Goal: Transaction & Acquisition: Purchase product/service

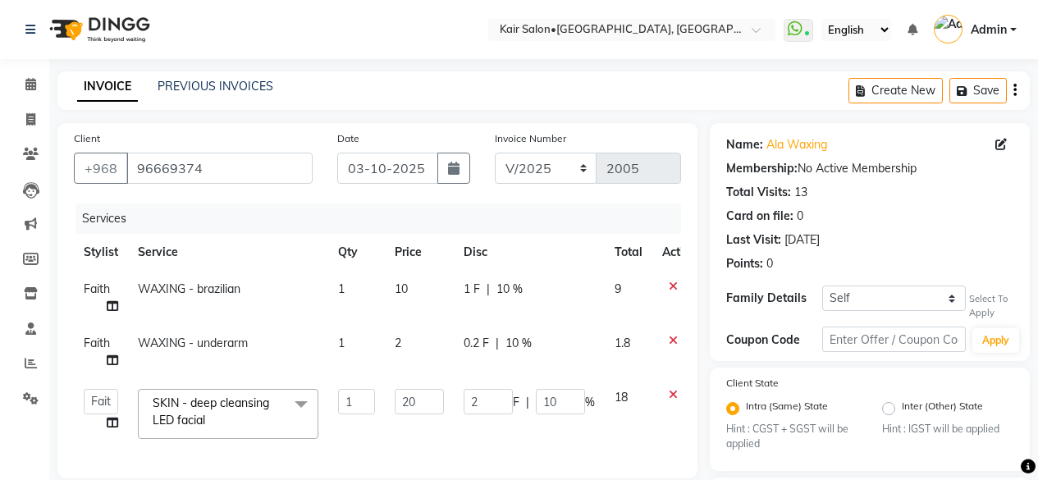
select select "service"
select select "49362"
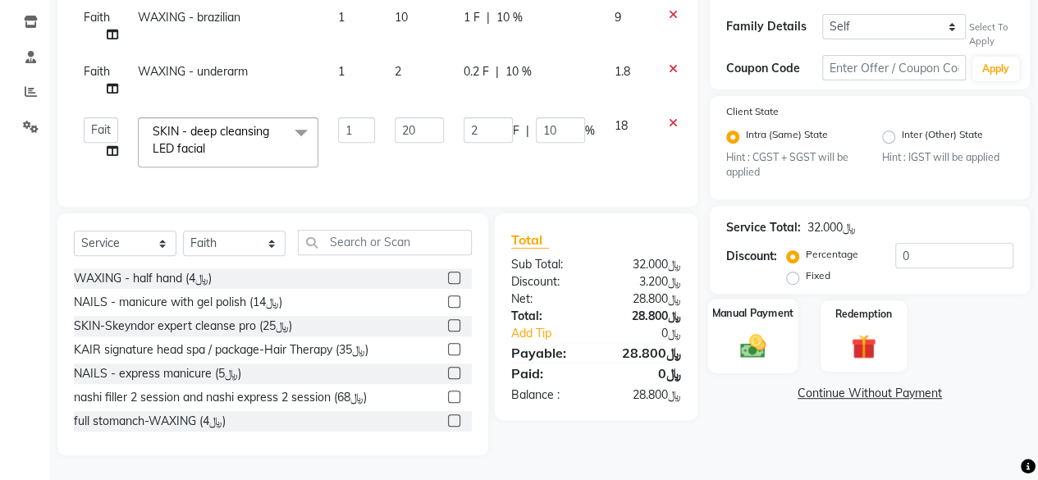
click at [755, 332] on img at bounding box center [753, 347] width 42 height 30
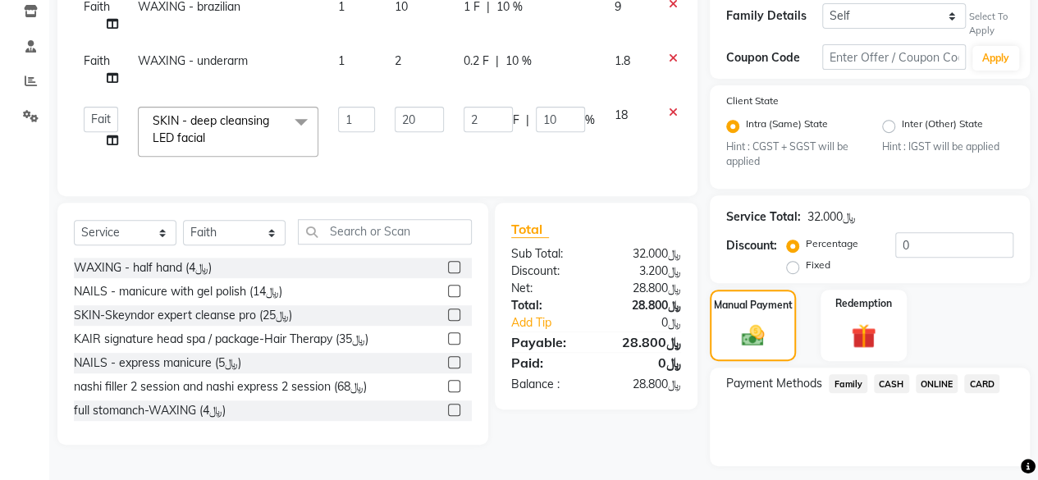
click at [1002, 377] on div "Payment Methods Family CASH ONLINE CARD" at bounding box center [870, 385] width 287 height 22
click at [983, 383] on span "CARD" at bounding box center [982, 383] width 35 height 19
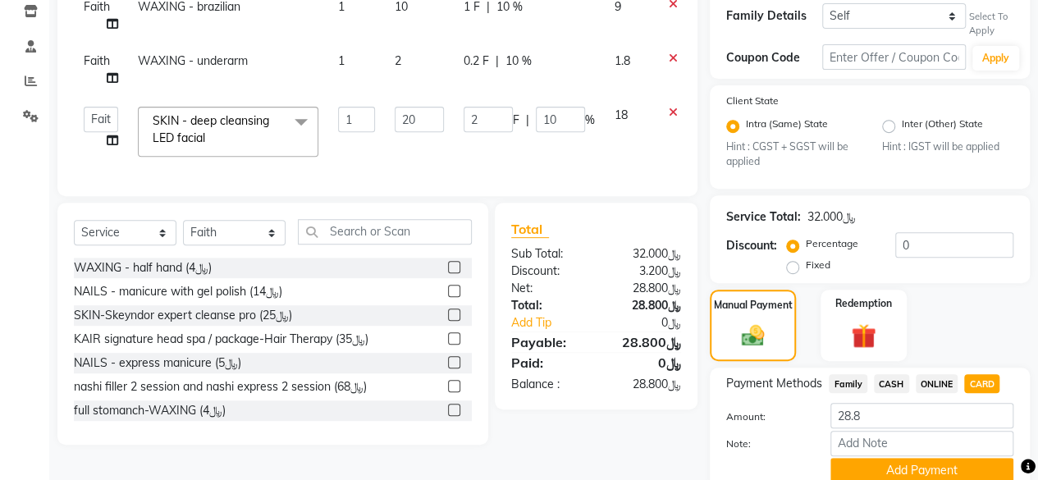
scroll to position [350, 0]
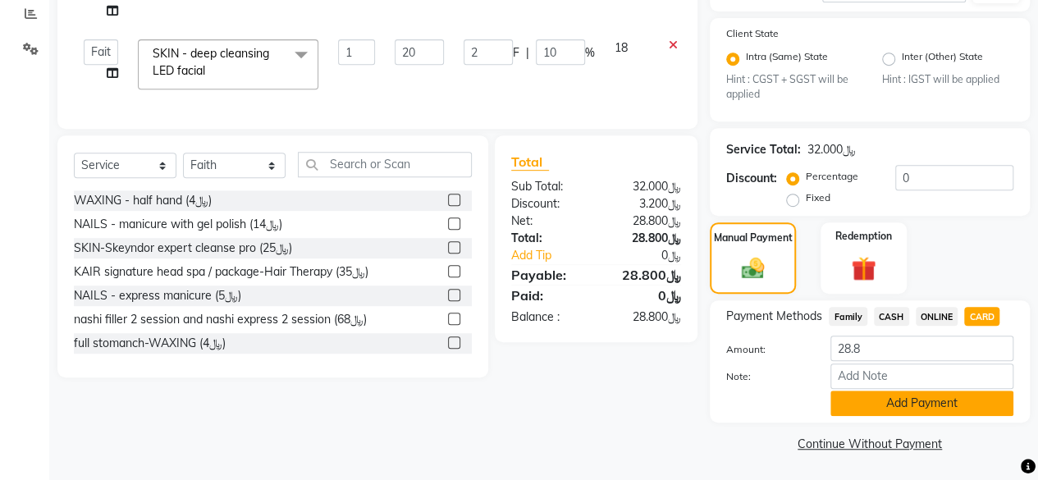
click at [896, 401] on button "Add Payment" at bounding box center [922, 403] width 183 height 25
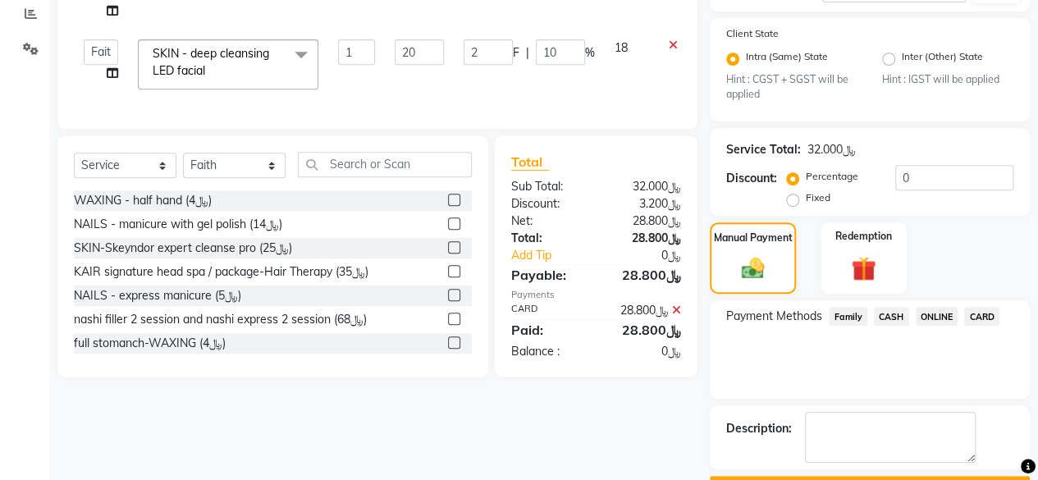
scroll to position [394, 0]
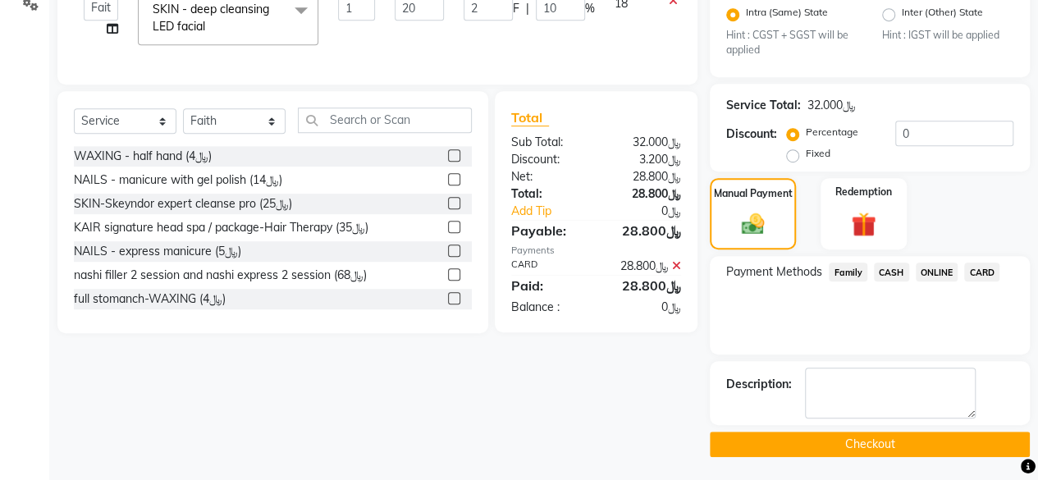
click at [872, 438] on button "Checkout" at bounding box center [870, 444] width 320 height 25
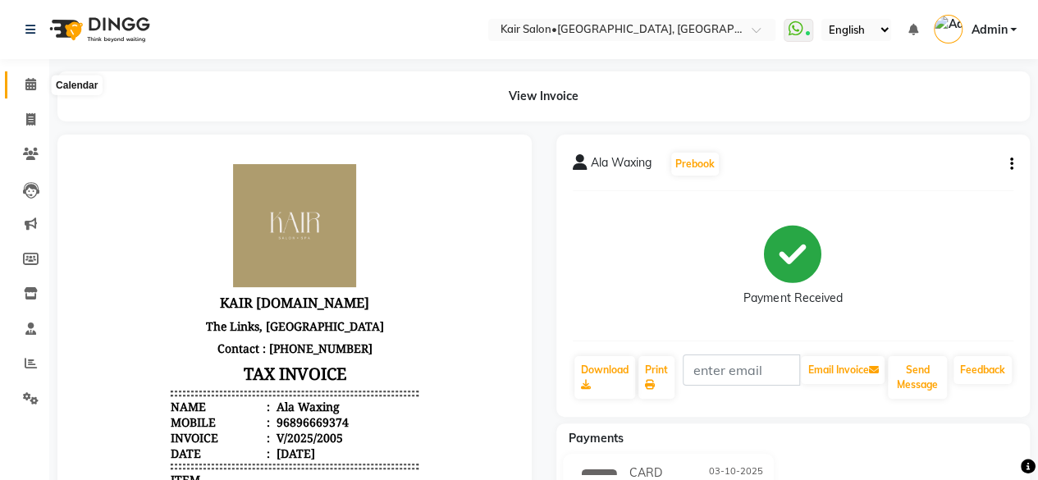
click at [33, 80] on icon at bounding box center [30, 84] width 11 height 12
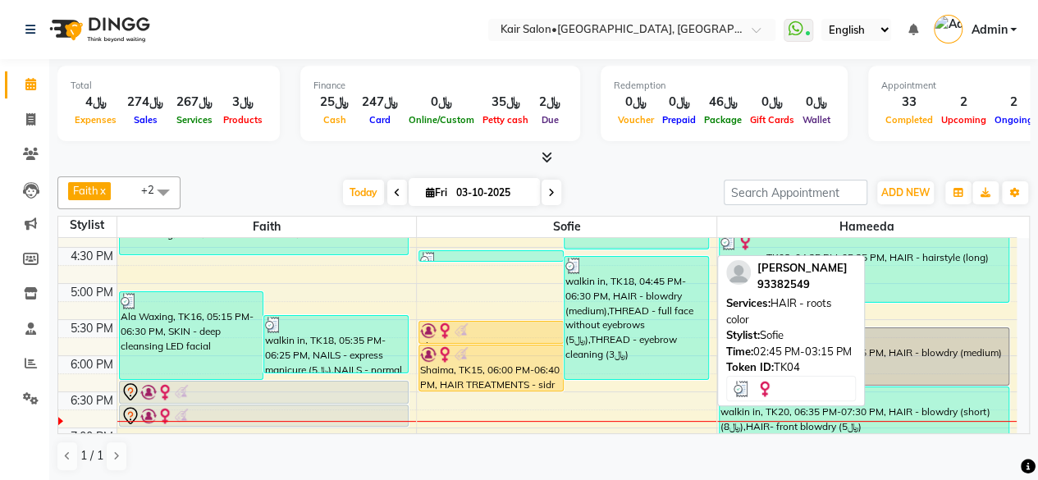
scroll to position [657, 0]
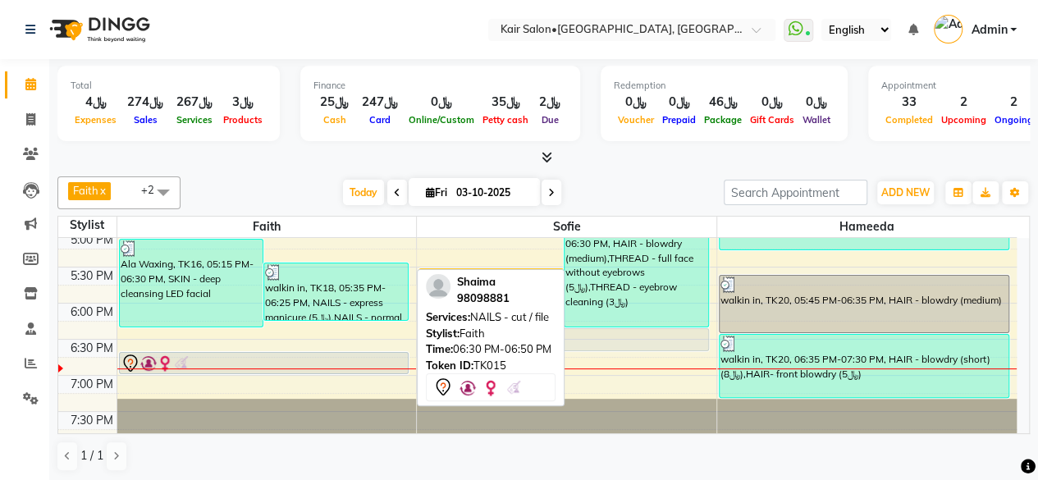
drag, startPoint x: 333, startPoint y: 340, endPoint x: 590, endPoint y: 342, distance: 257.0
click at [590, 342] on tr "walkin in, TK13, 02:00 PM-03:40 PM, NAILS- classic mani pedi normal polish walk…" at bounding box center [537, 158] width 959 height 1155
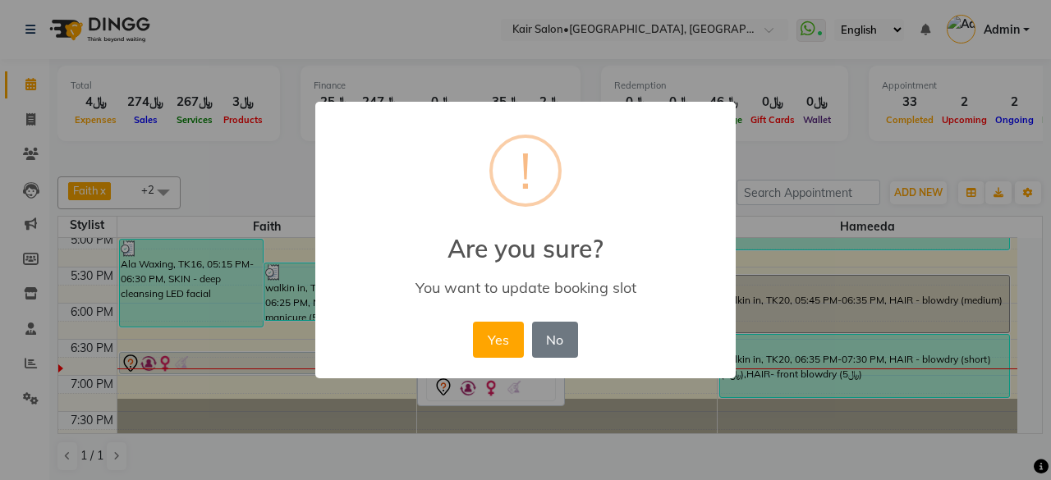
drag, startPoint x: 499, startPoint y: 336, endPoint x: 436, endPoint y: 336, distance: 63.2
click at [499, 336] on button "Yes" at bounding box center [498, 340] width 50 height 36
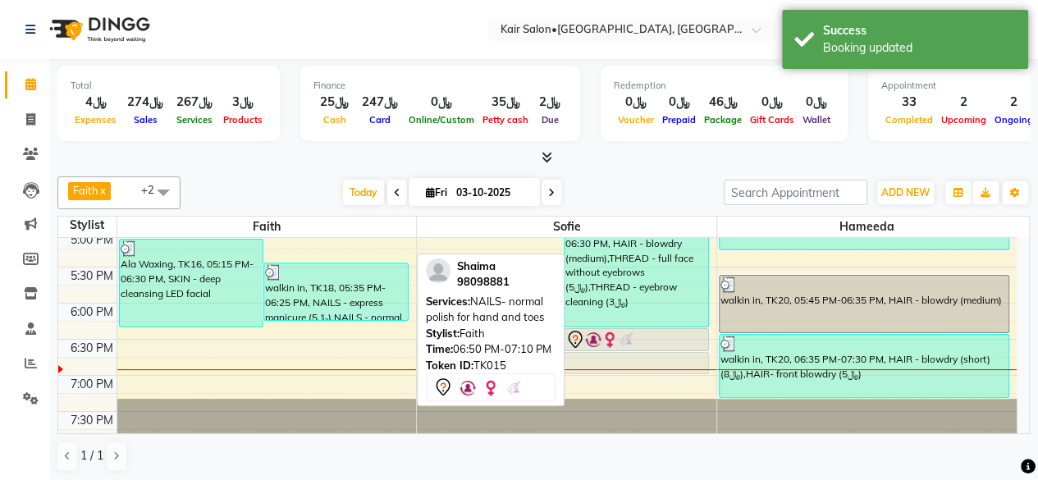
drag, startPoint x: 245, startPoint y: 358, endPoint x: 596, endPoint y: 359, distance: 351.4
click at [596, 359] on tr "walkin in, TK13, 02:00 PM-03:40 PM, NAILS- classic mani pedi normal polish walk…" at bounding box center [537, 158] width 959 height 1155
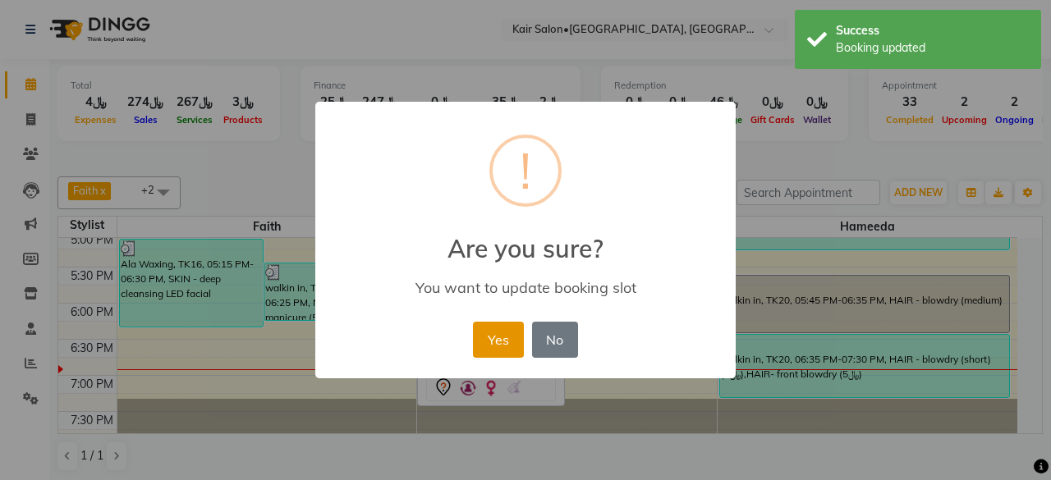
click at [507, 342] on button "Yes" at bounding box center [498, 340] width 50 height 36
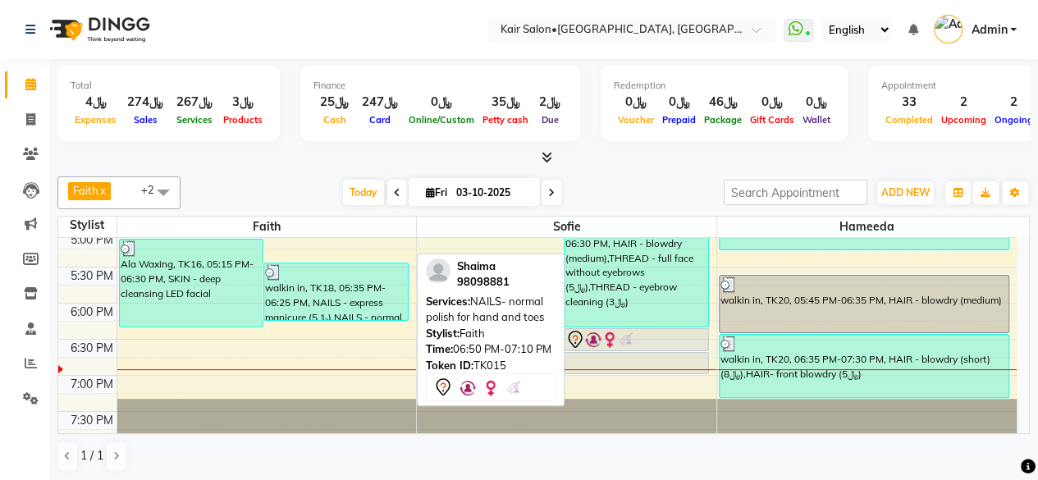
click at [550, 188] on icon at bounding box center [551, 193] width 7 height 10
type input "04-10-2025"
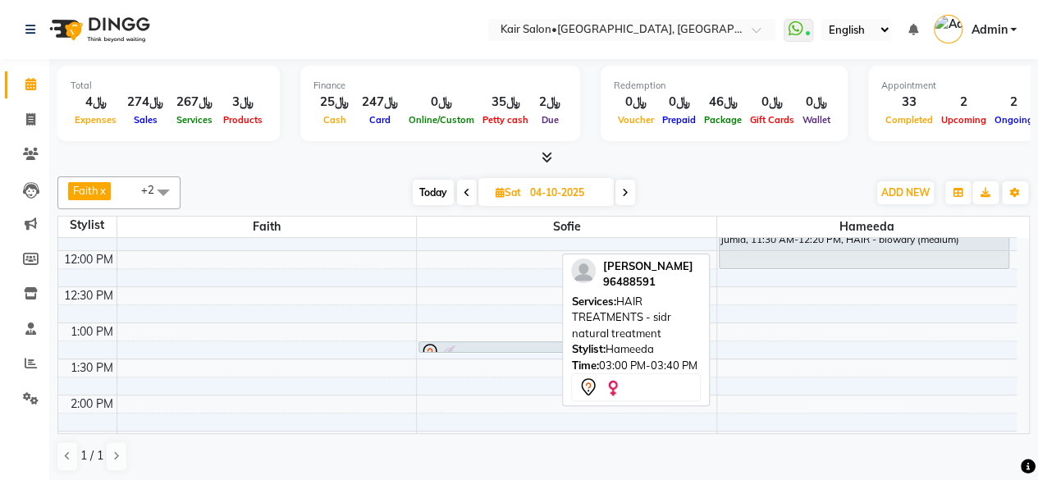
scroll to position [202, 0]
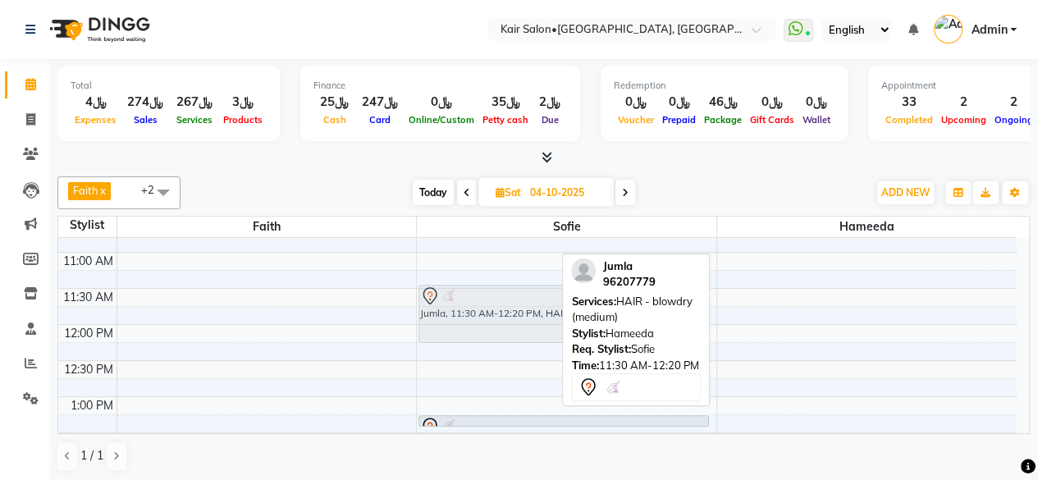
drag, startPoint x: 892, startPoint y: 296, endPoint x: 606, endPoint y: 291, distance: 286.5
click at [606, 291] on div "Faith x sofie x Hameeda x +2 Select All Faith Riri sofie Hameeda Tasneem HABSAT…" at bounding box center [543, 324] width 973 height 309
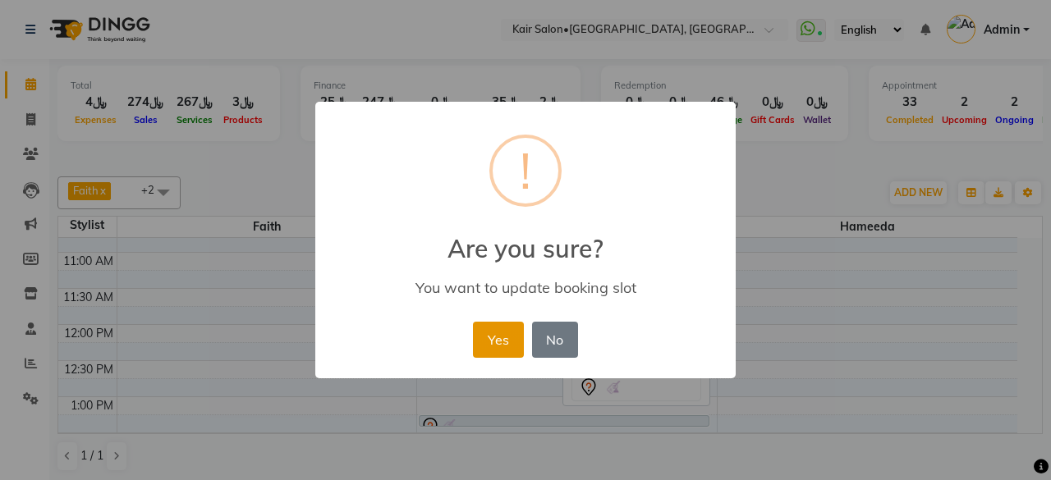
click at [500, 332] on button "Yes" at bounding box center [498, 340] width 50 height 36
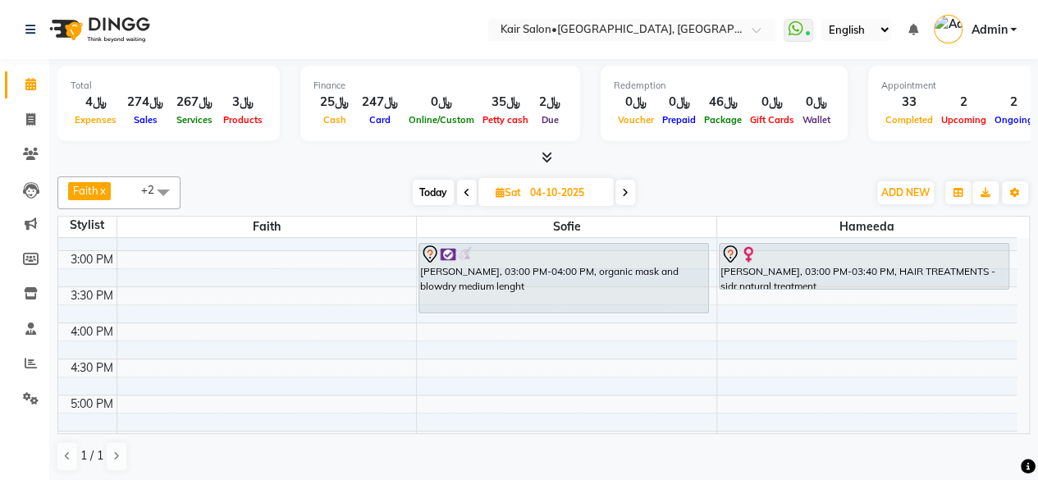
scroll to position [410, 0]
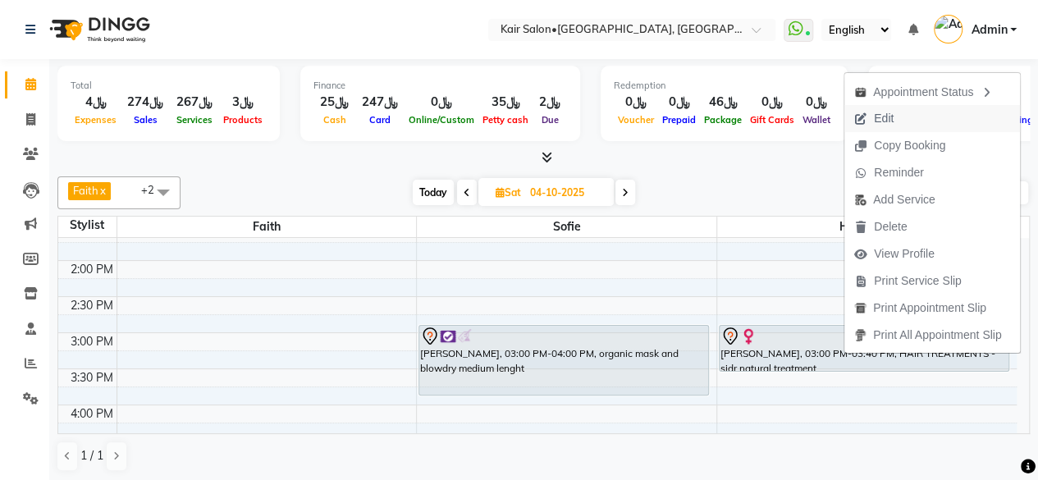
click at [896, 116] on span "Edit" at bounding box center [874, 118] width 59 height 27
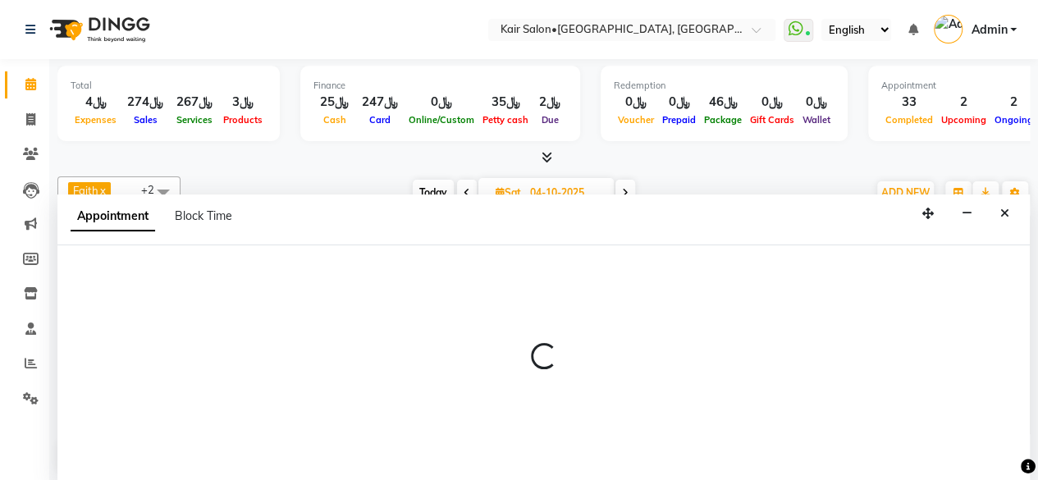
select select "tentative"
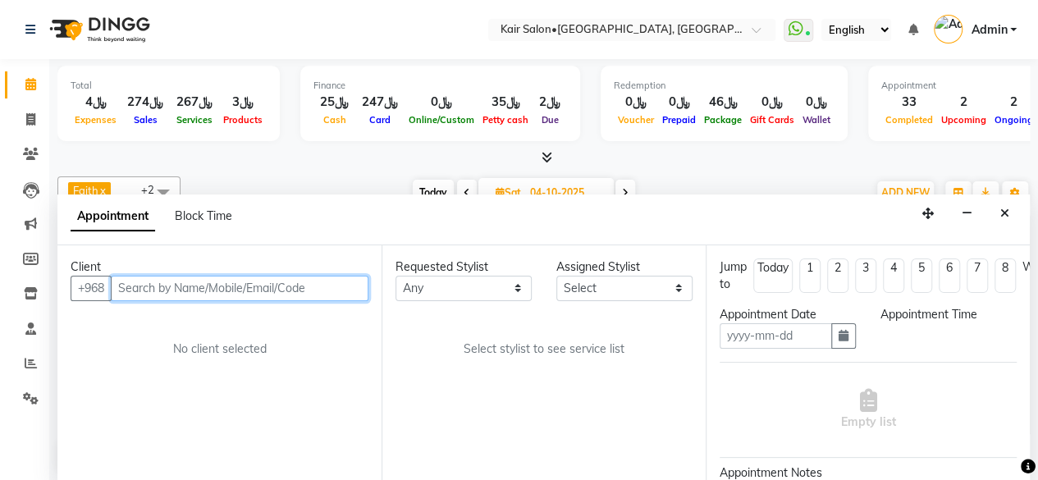
type input "04-10-2025"
select select "66378"
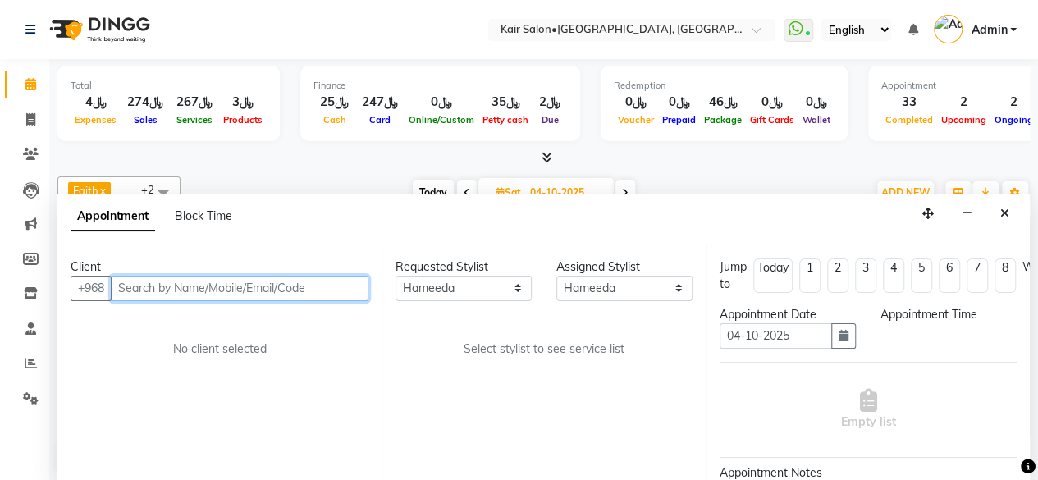
select select "900"
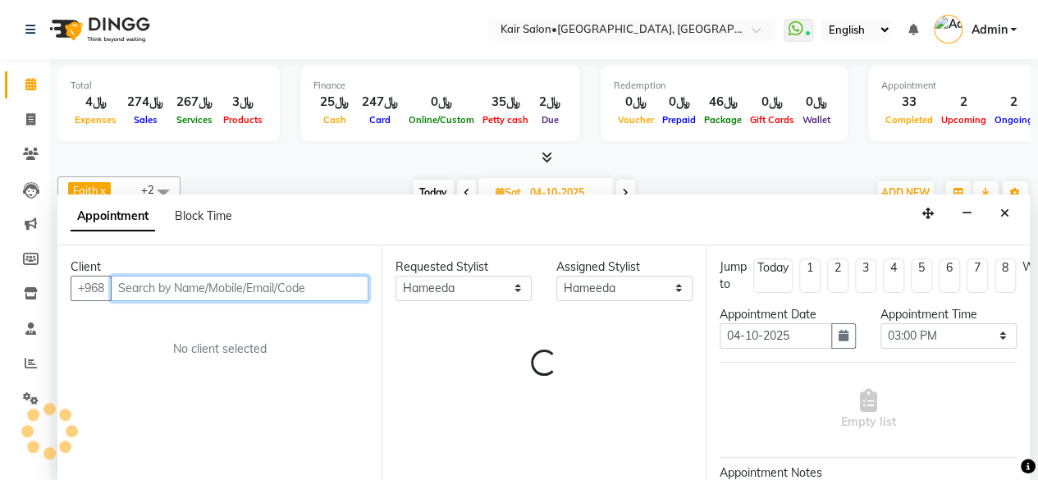
select select "3223"
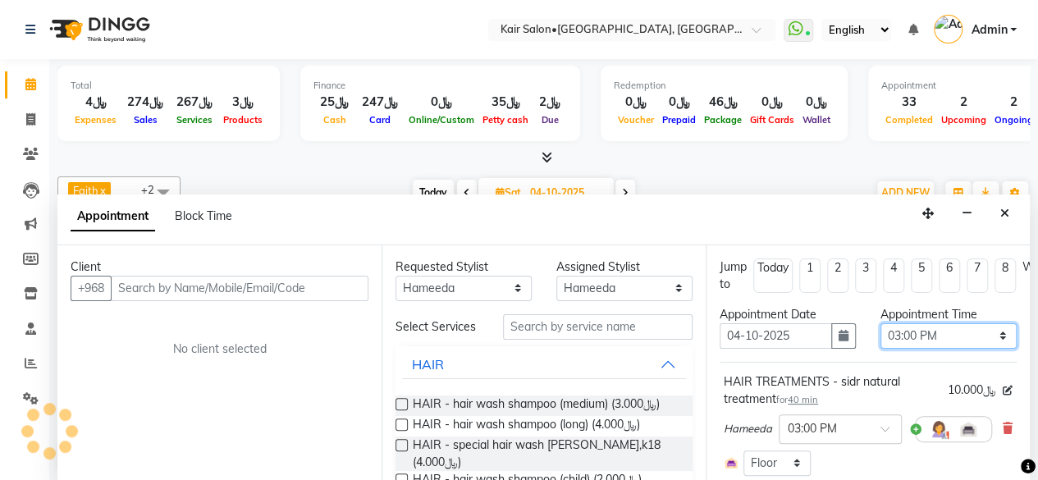
click at [990, 331] on select "Select 09:00 AM 09:05 AM 09:10 AM 09:15 AM 09:20 AM 09:25 AM 09:30 AM 09:35 AM …" at bounding box center [949, 335] width 136 height 25
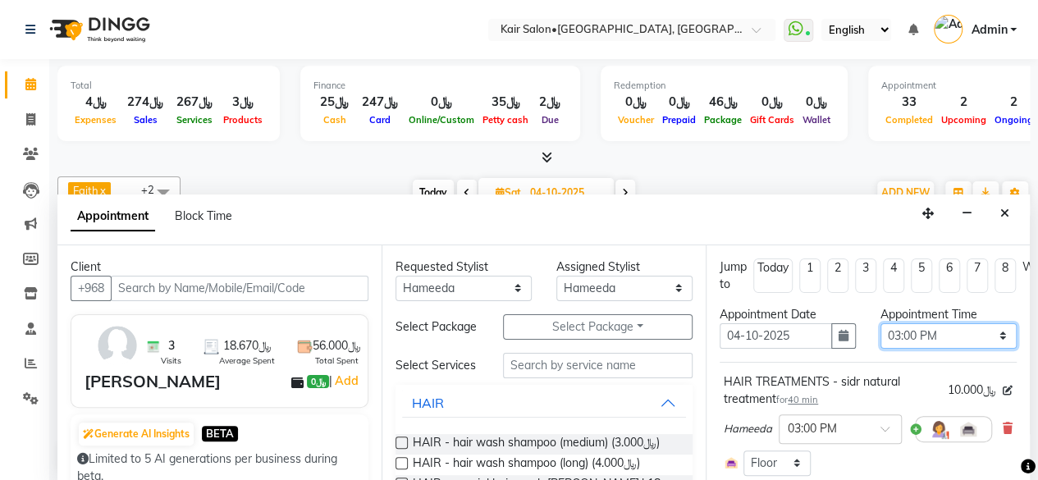
select select "660"
click at [881, 323] on select "Select 09:00 AM 09:05 AM 09:10 AM 09:15 AM 09:20 AM 09:25 AM 09:30 AM 09:35 AM …" at bounding box center [949, 335] width 136 height 25
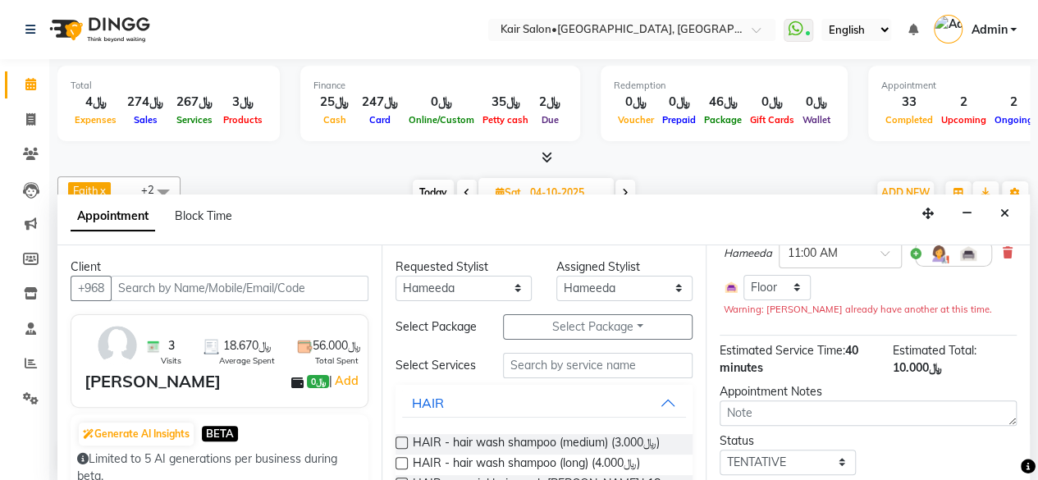
scroll to position [236, 0]
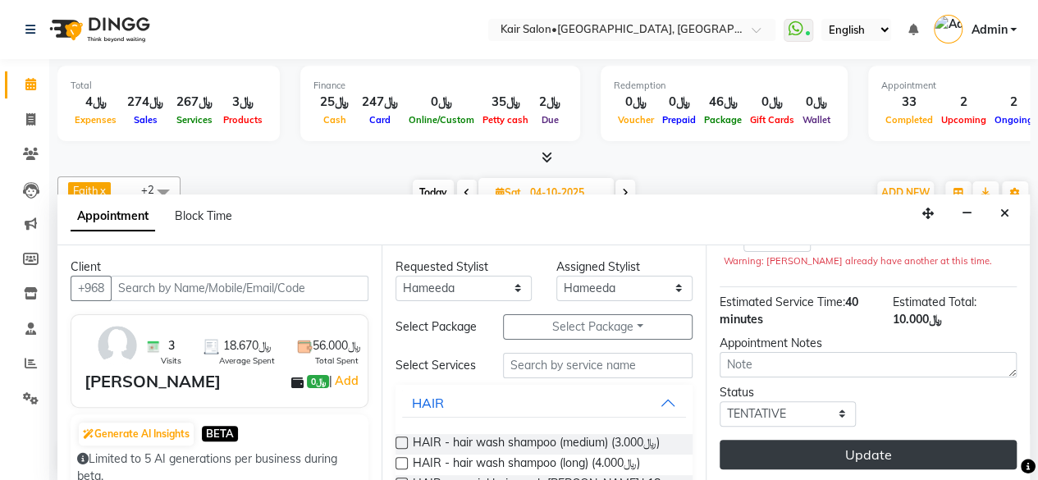
click at [861, 440] on button "Update" at bounding box center [868, 455] width 297 height 30
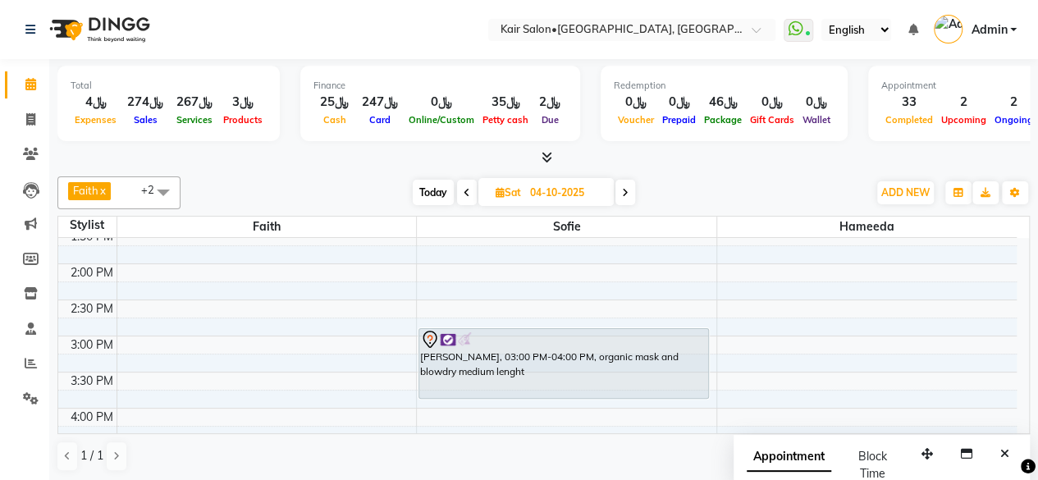
scroll to position [410, 0]
click at [429, 185] on span "Today" at bounding box center [433, 192] width 41 height 25
type input "03-10-2025"
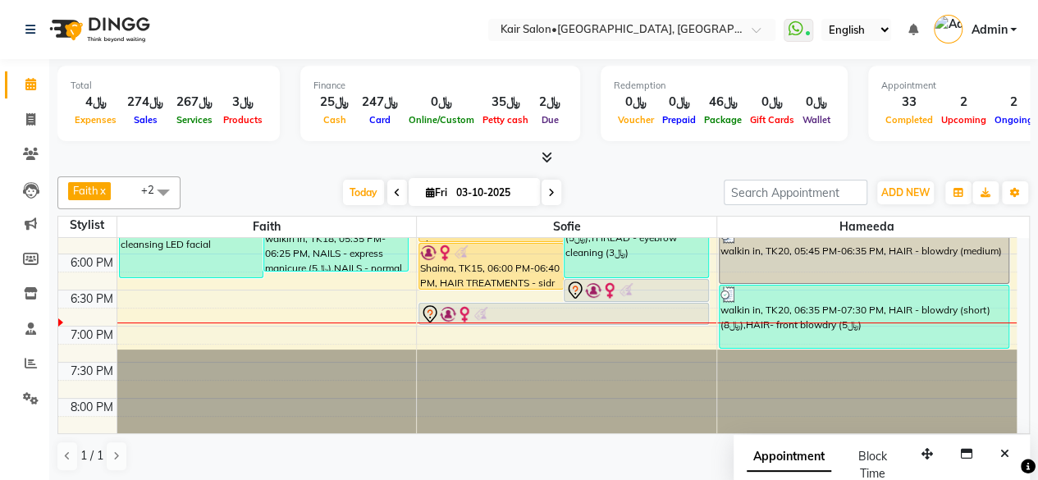
scroll to position [701, 0]
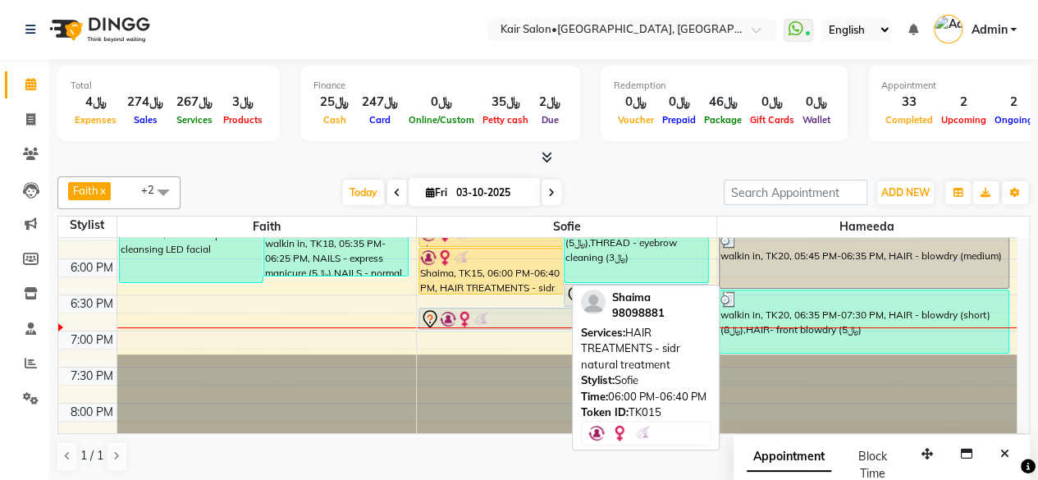
click at [477, 270] on div "Shaima, TK15, 06:00 PM-06:40 PM, HAIR TREATMENTS - sidr natural treatment" at bounding box center [491, 271] width 144 height 45
click at [479, 282] on div "Shaima, TK15, 06:00 PM-06:40 PM, HAIR TREATMENTS - sidr natural treatment" at bounding box center [491, 271] width 144 height 45
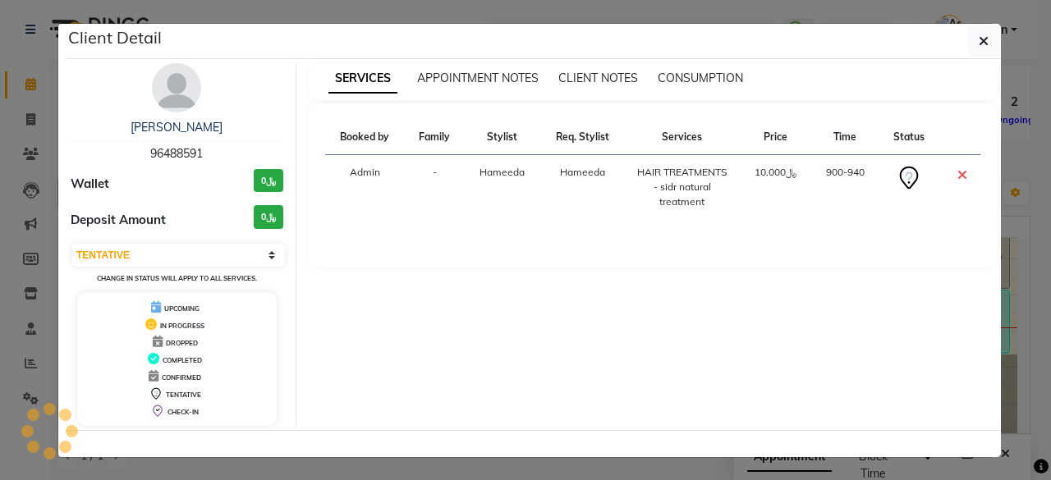
select select "select"
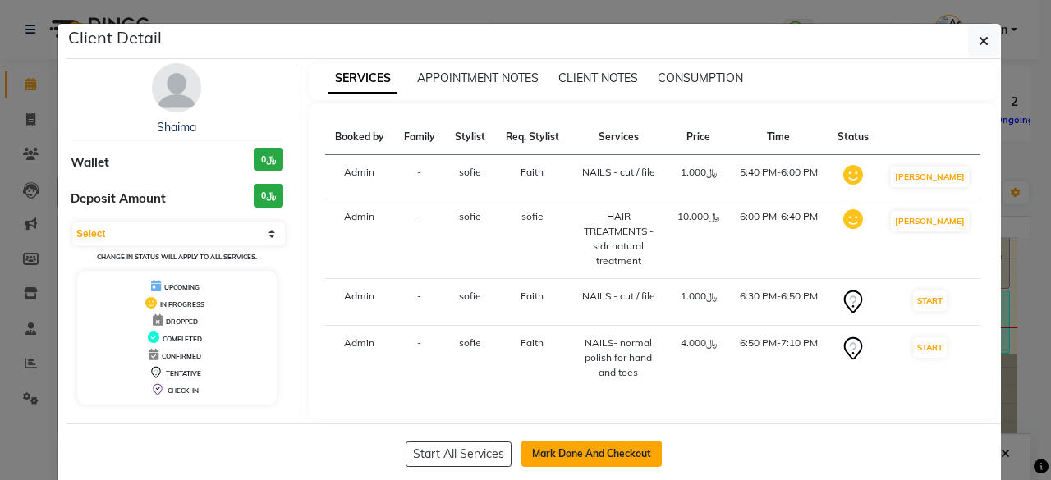
click at [581, 447] on button "Mark Done And Checkout" at bounding box center [591, 454] width 140 height 26
select select "service"
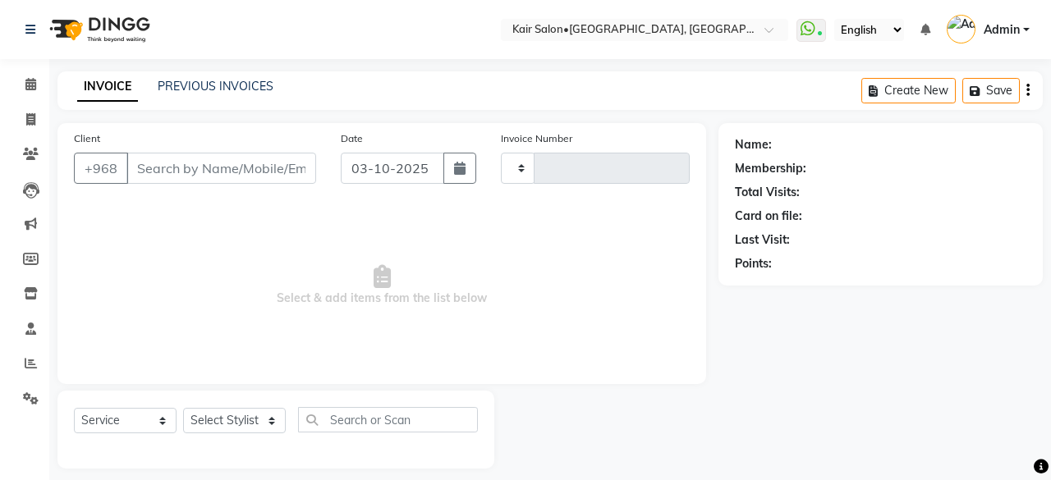
type input "2006"
select select "6490"
type input "98098881"
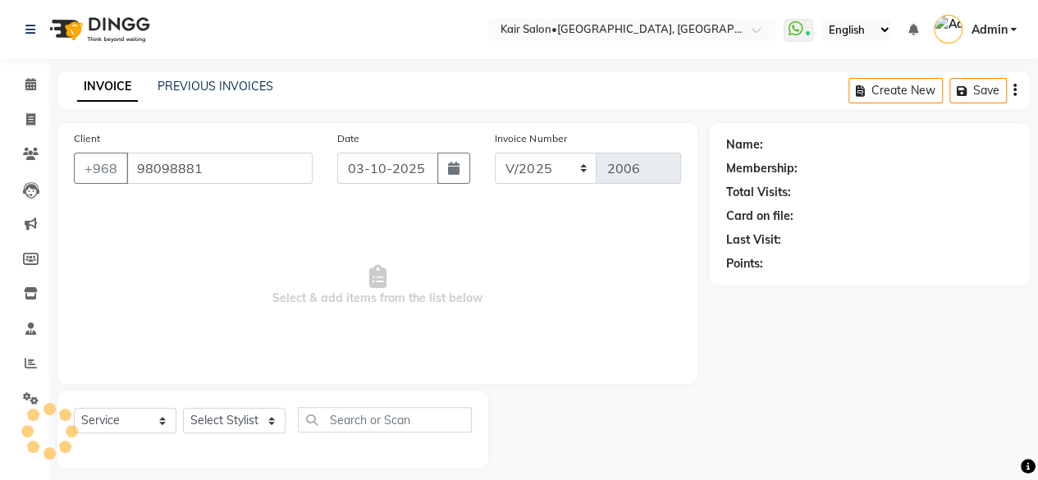
select select "58893"
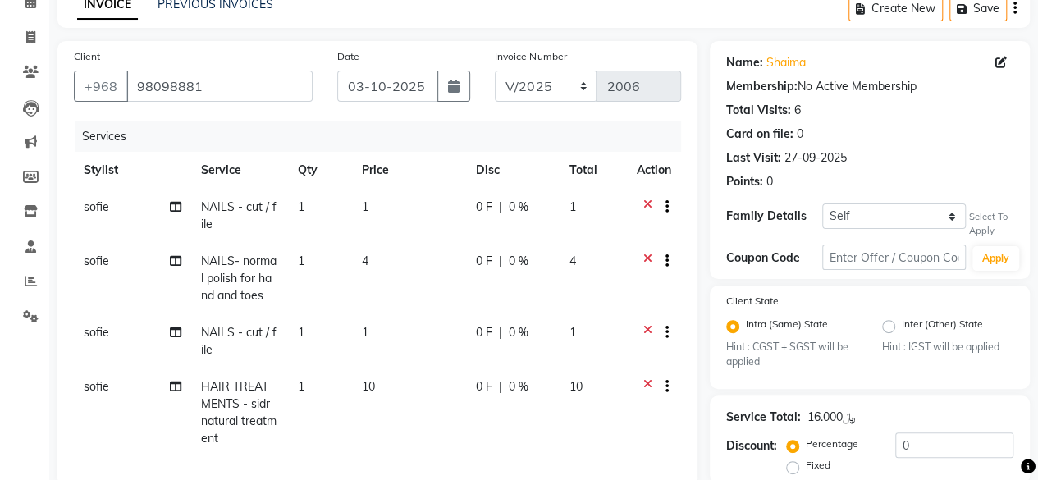
scroll to position [374, 0]
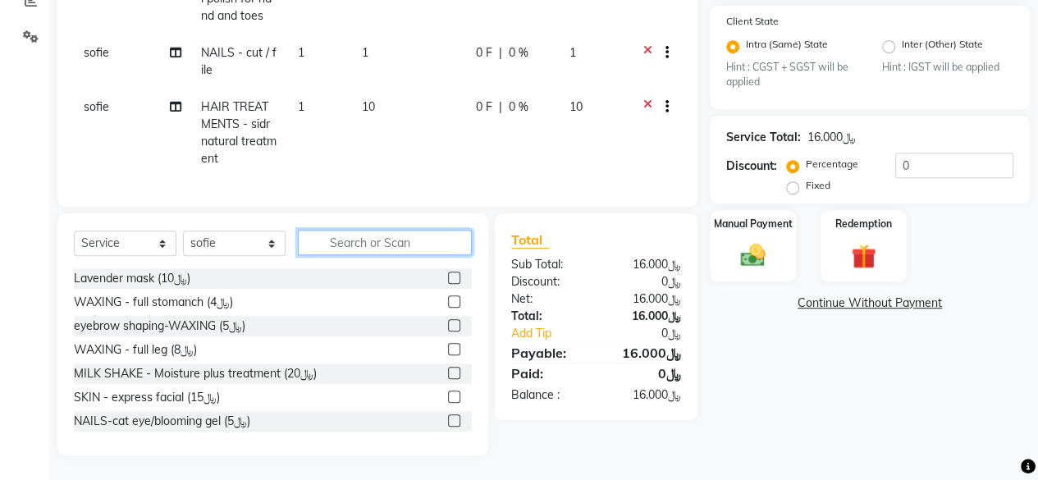
click at [387, 240] on input "text" at bounding box center [385, 242] width 174 height 25
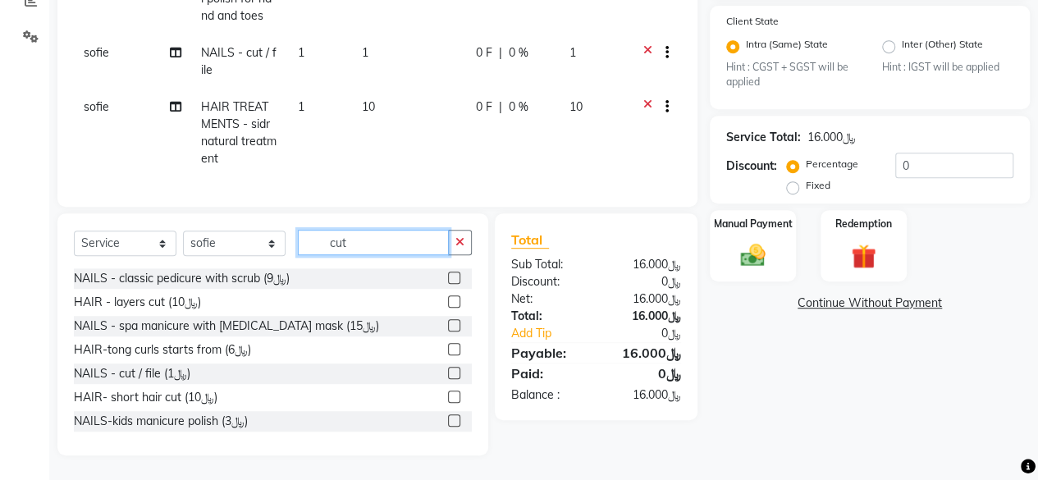
scroll to position [352, 0]
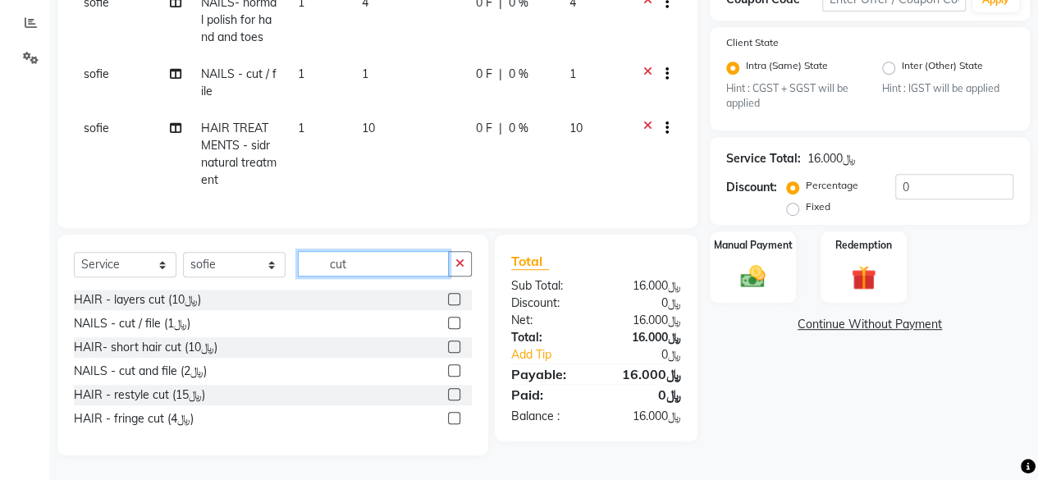
type input "cut"
click at [455, 367] on label at bounding box center [454, 370] width 12 height 12
click at [455, 367] on input "checkbox" at bounding box center [453, 371] width 11 height 11
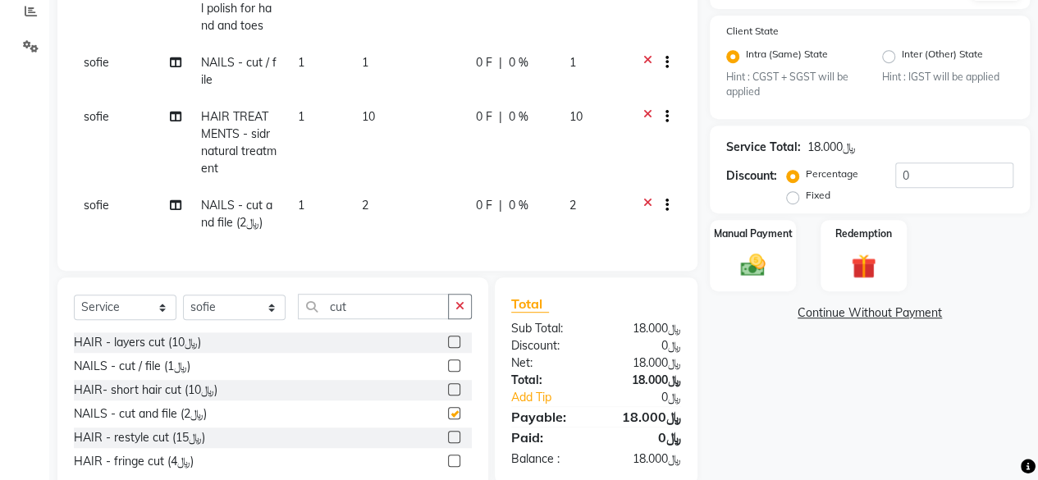
checkbox input "false"
click at [308, 187] on td "1" at bounding box center [320, 214] width 64 height 54
select select "58893"
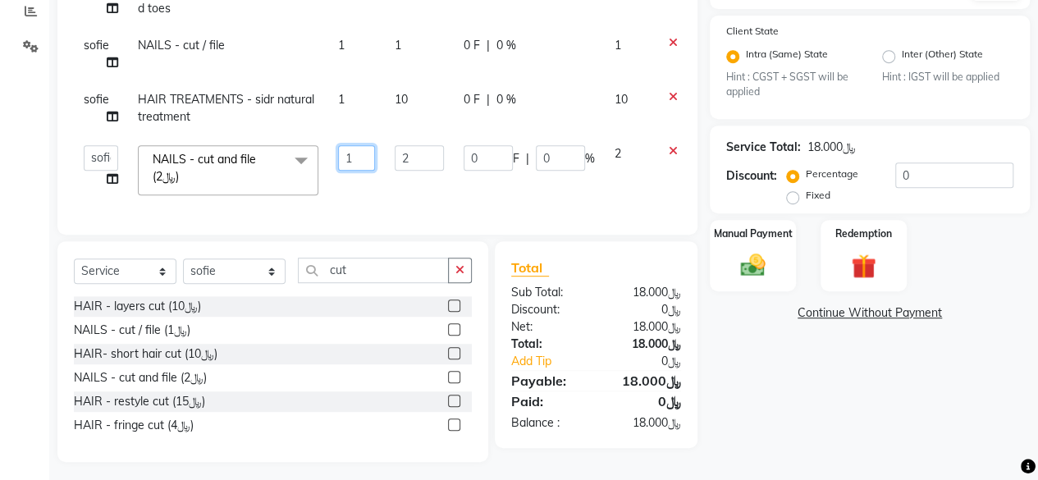
click at [369, 155] on input "1" at bounding box center [356, 157] width 37 height 25
type input "2"
click at [450, 190] on td "2" at bounding box center [419, 170] width 69 height 70
select select "58893"
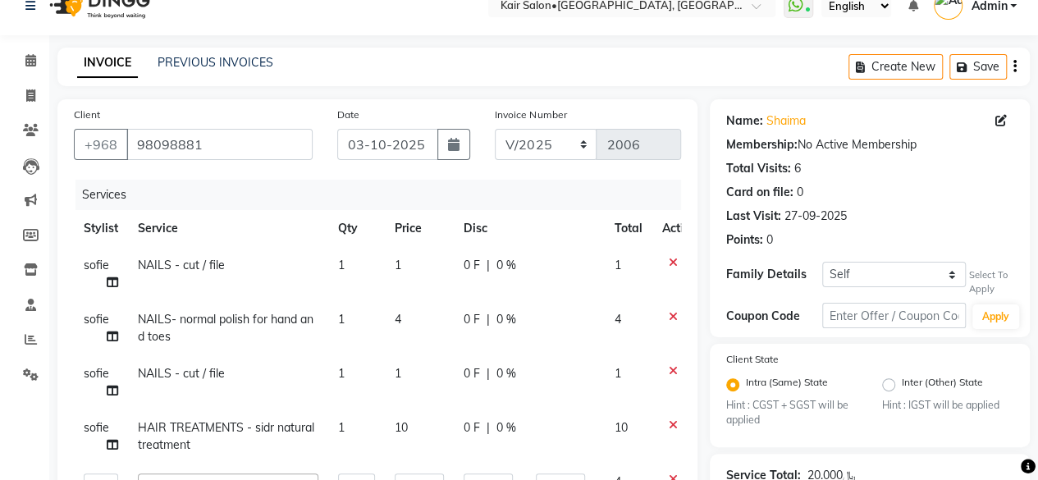
click at [670, 259] on icon at bounding box center [673, 267] width 9 height 21
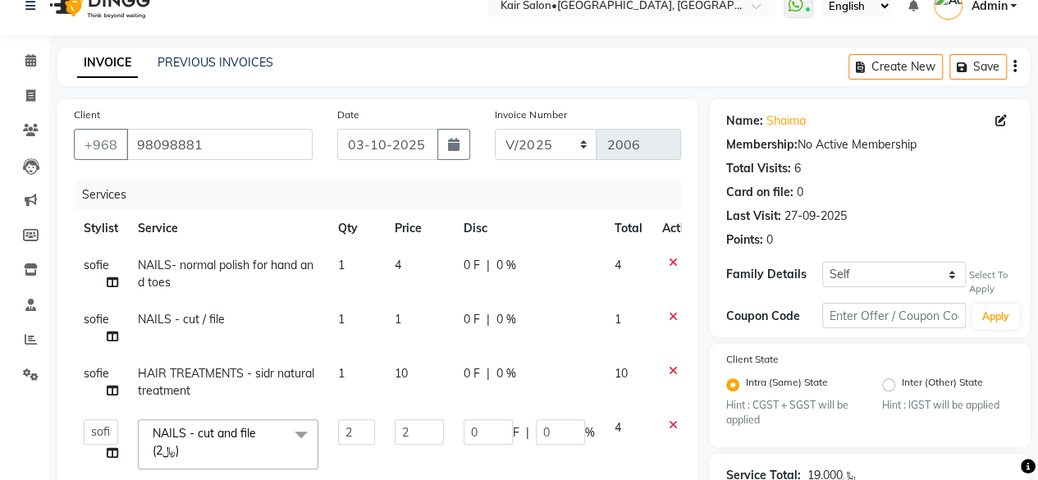
click at [669, 312] on icon at bounding box center [673, 321] width 9 height 21
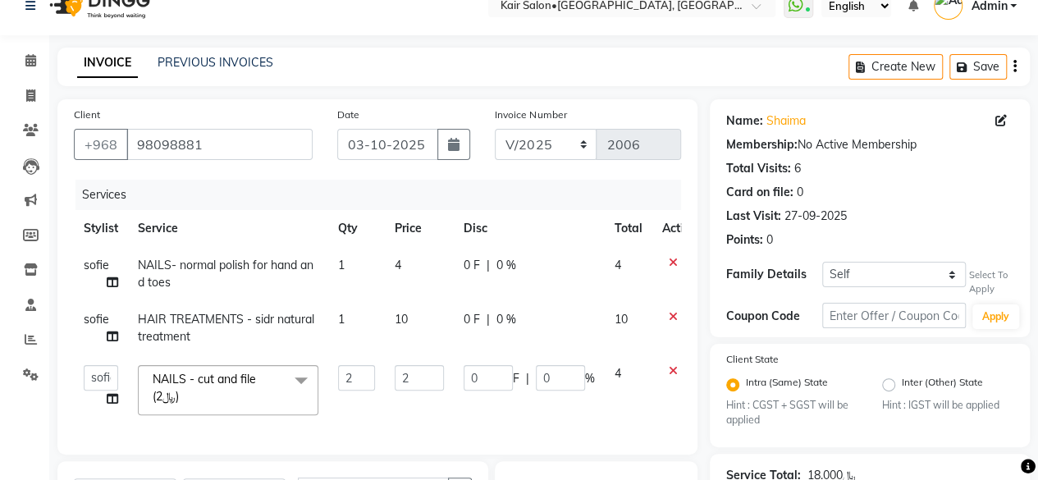
scroll to position [261, 0]
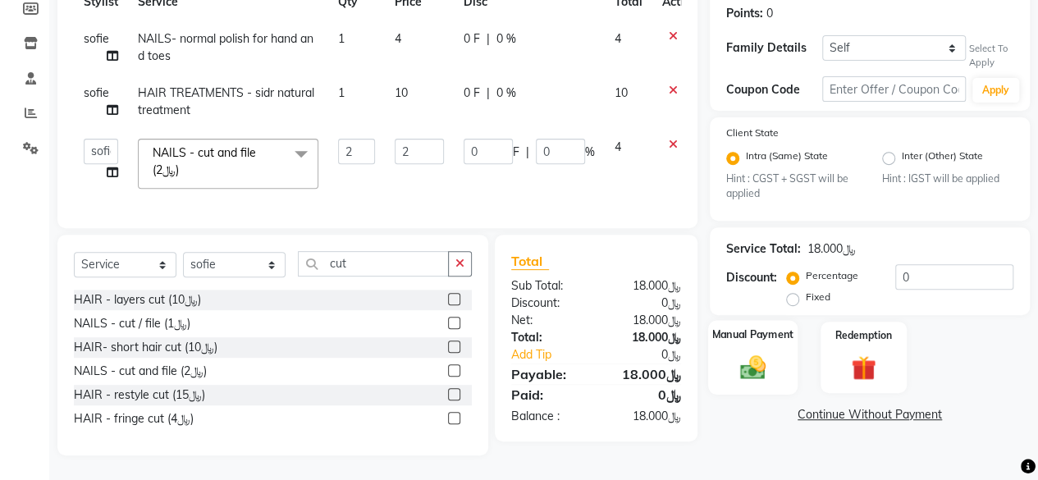
click at [757, 367] on img at bounding box center [753, 368] width 42 height 30
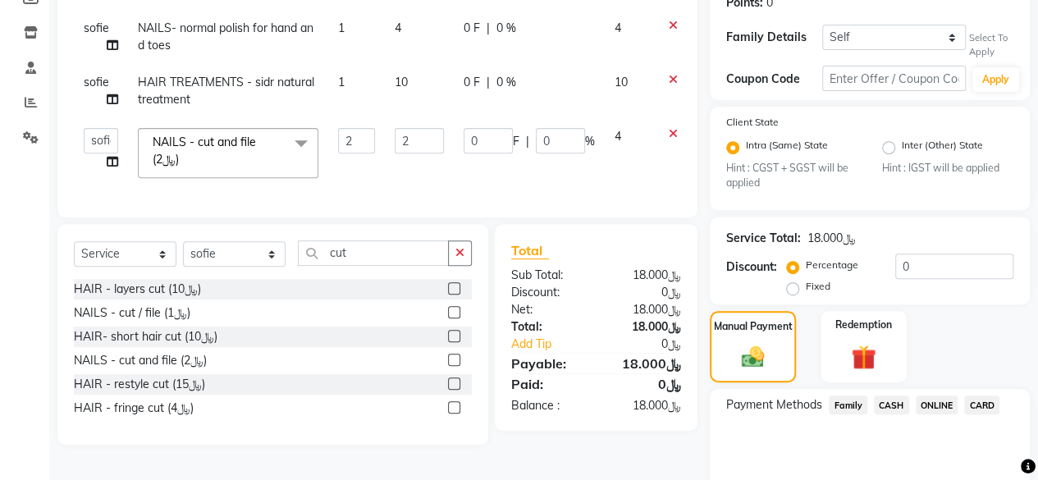
click at [985, 405] on span "CARD" at bounding box center [982, 405] width 35 height 19
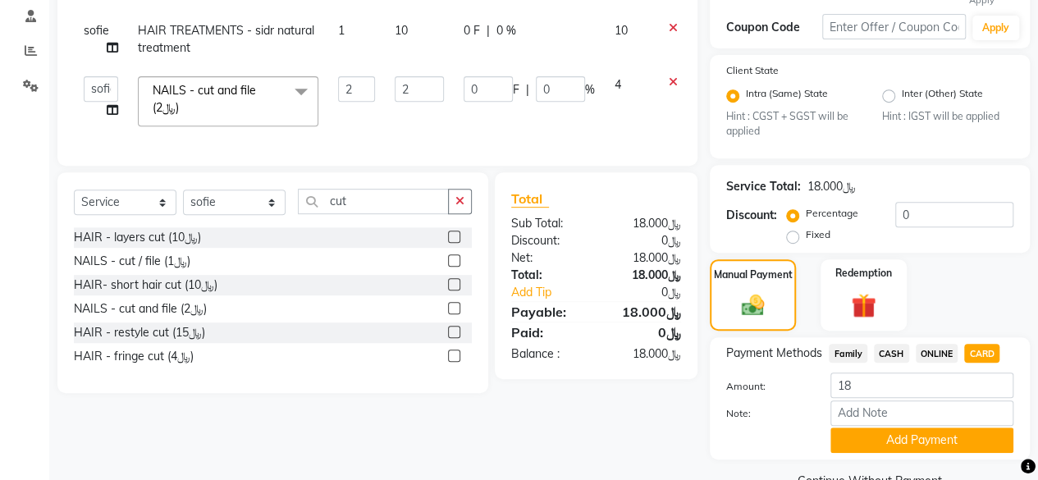
scroll to position [350, 0]
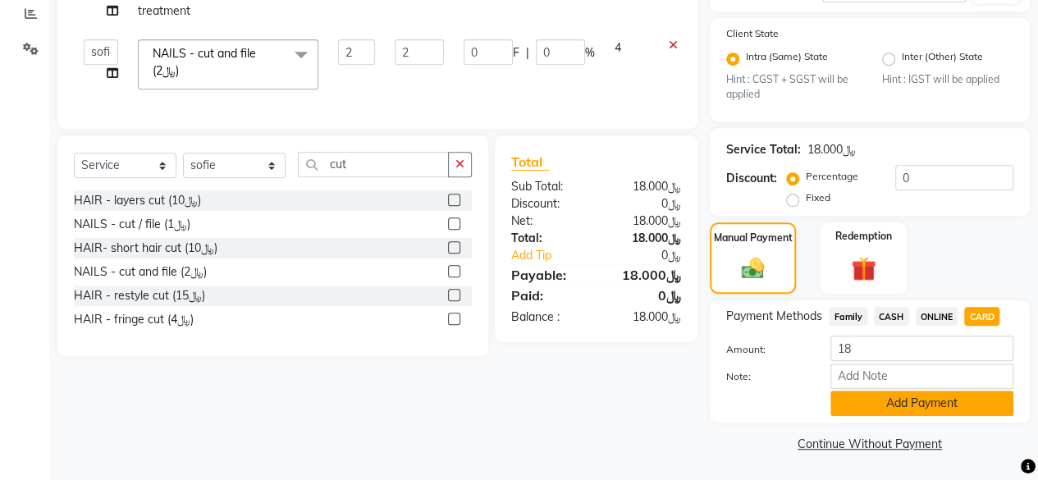
click at [865, 399] on button "Add Payment" at bounding box center [922, 403] width 183 height 25
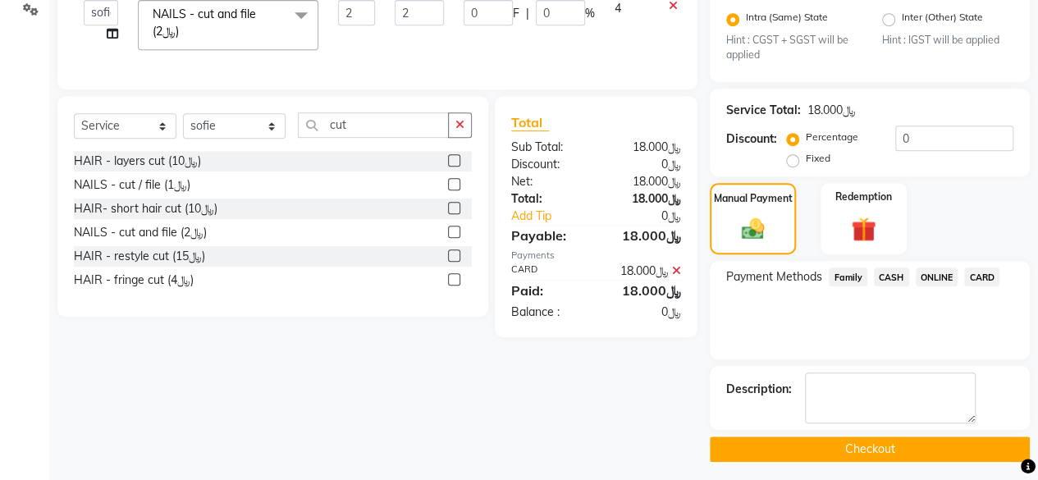
scroll to position [394, 0]
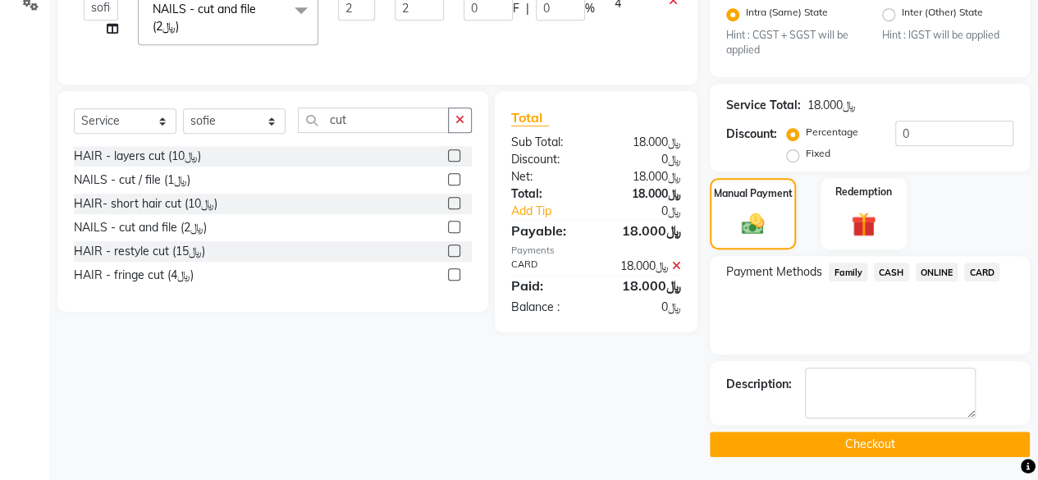
click at [852, 452] on button "Checkout" at bounding box center [870, 444] width 320 height 25
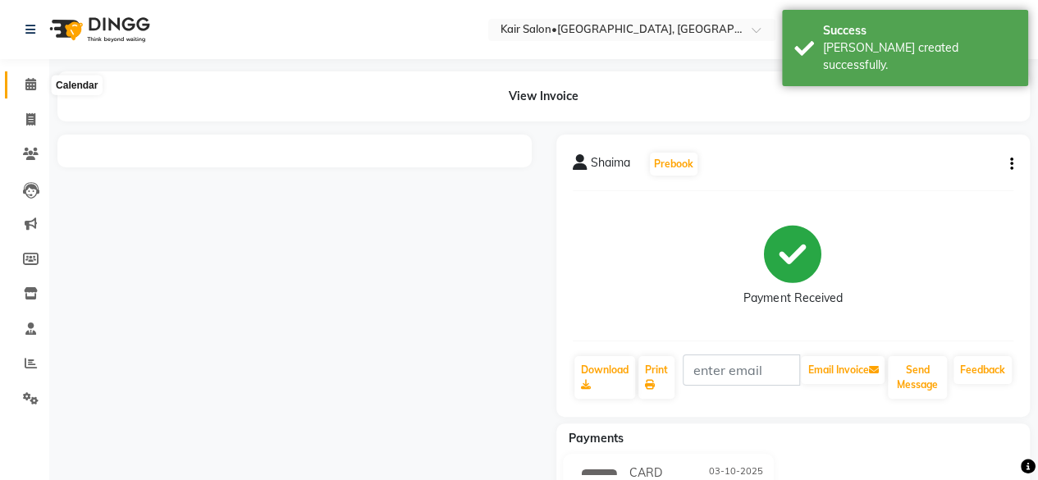
click at [34, 83] on icon at bounding box center [30, 84] width 11 height 12
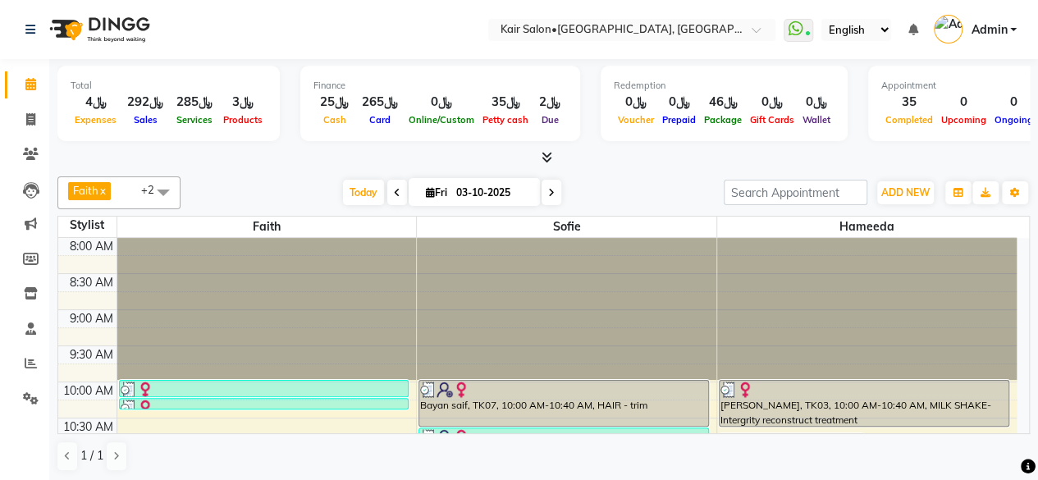
click at [547, 190] on span at bounding box center [552, 192] width 20 height 25
type input "04-10-2025"
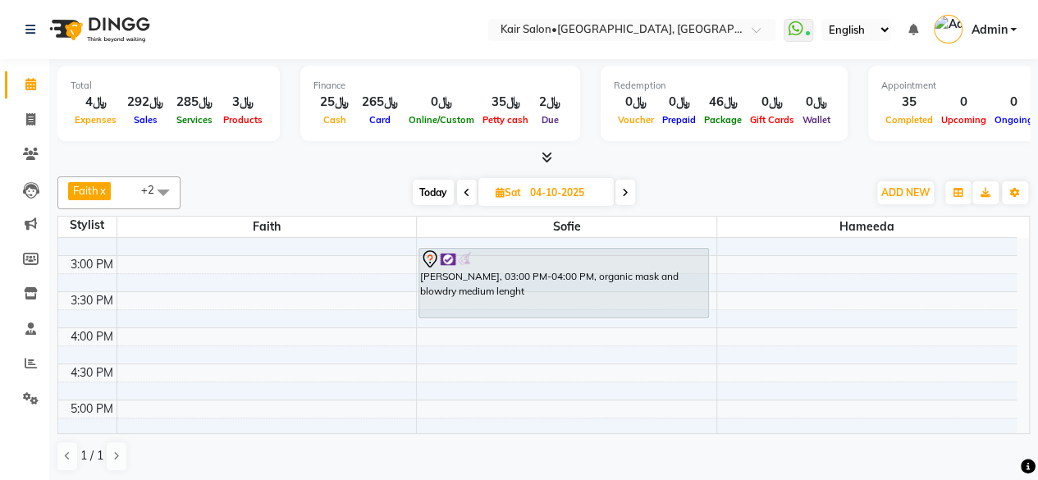
scroll to position [284, 0]
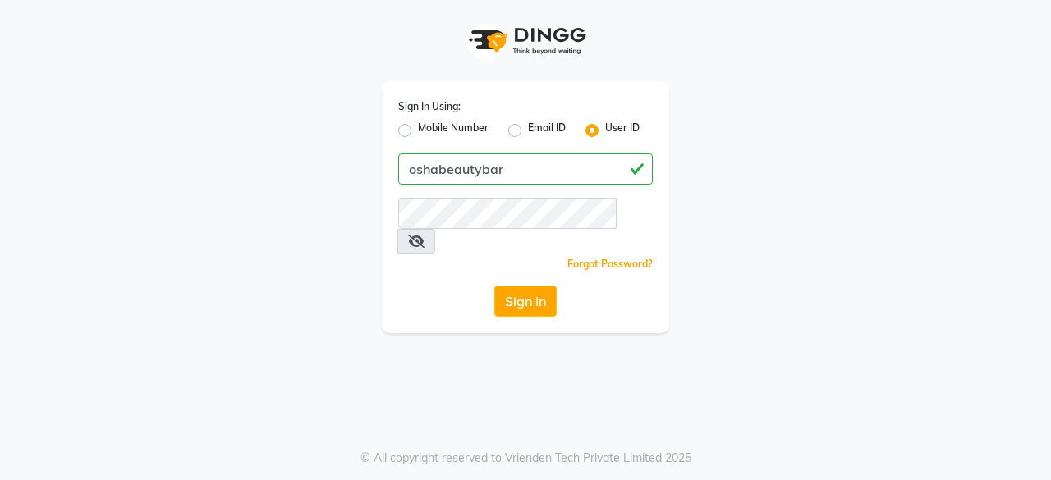
type input "oshabeautybar"
click at [521, 286] on button "Sign In" at bounding box center [525, 301] width 62 height 31
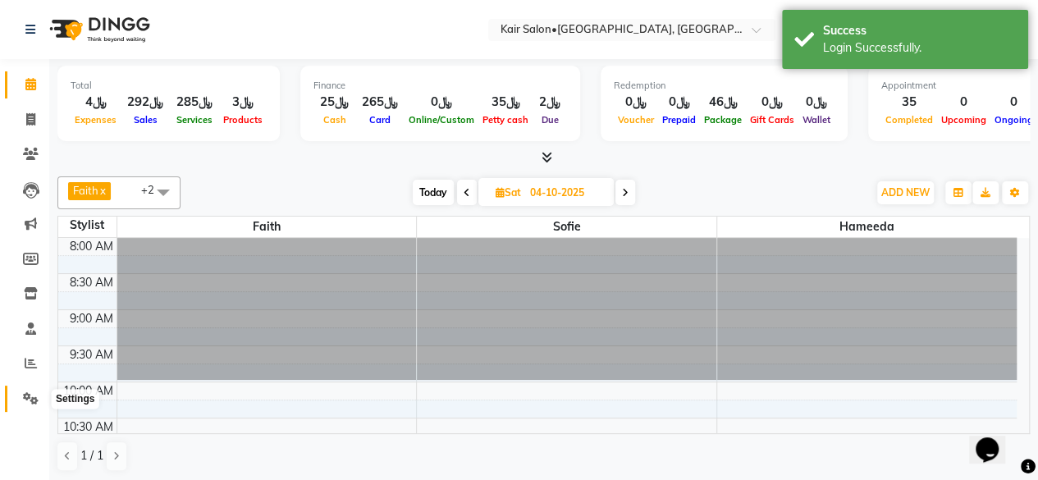
click at [30, 394] on icon at bounding box center [31, 398] width 16 height 12
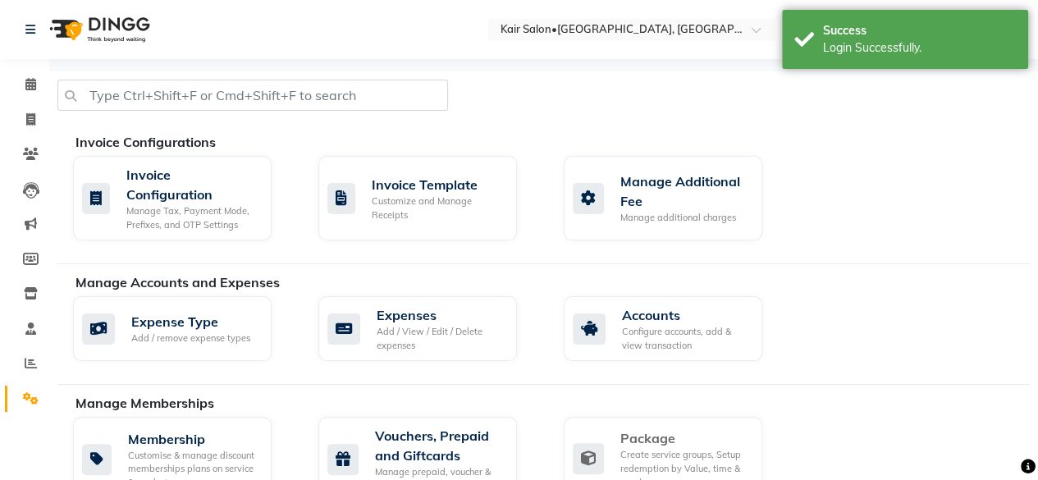
click at [647, 449] on div "Create service groups, Setup redemption by Value, time & count" at bounding box center [685, 468] width 129 height 41
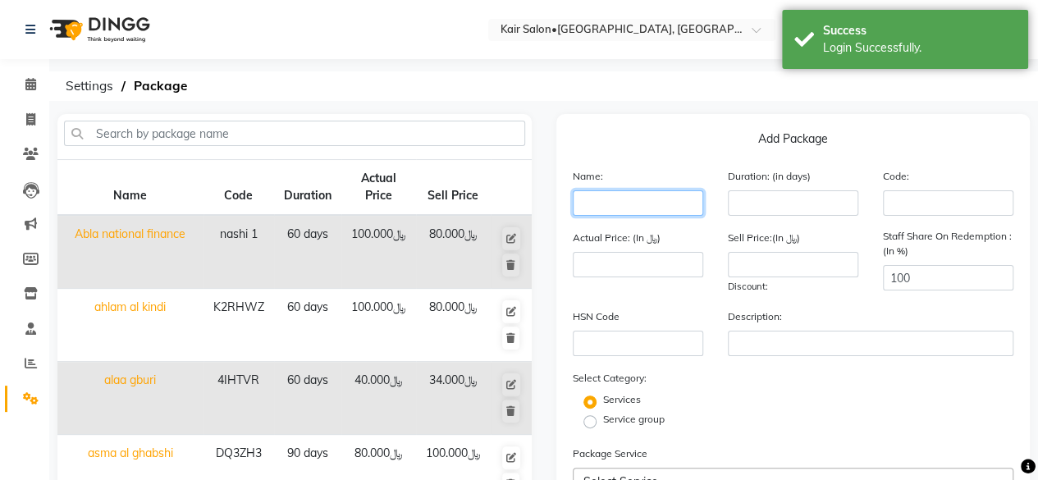
click at [666, 214] on input "text" at bounding box center [638, 202] width 131 height 25
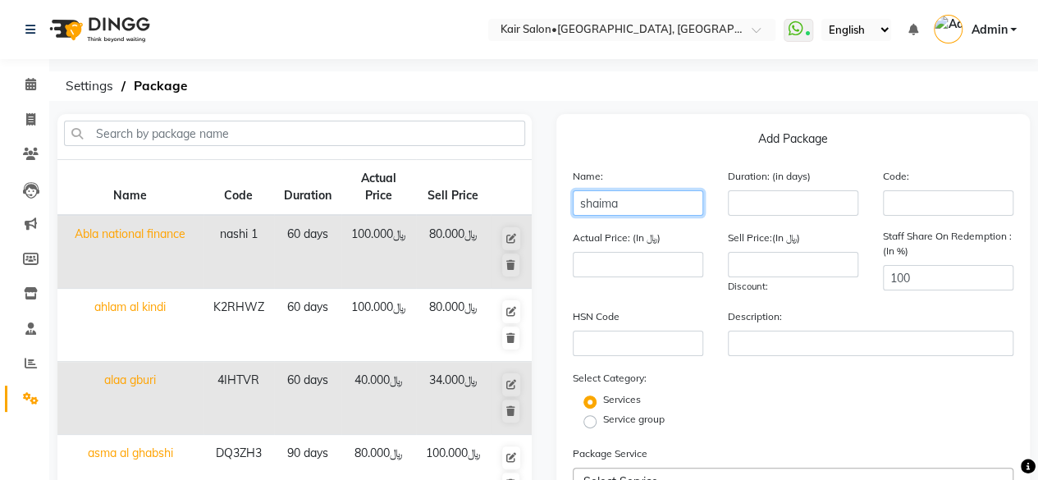
type input "shaima"
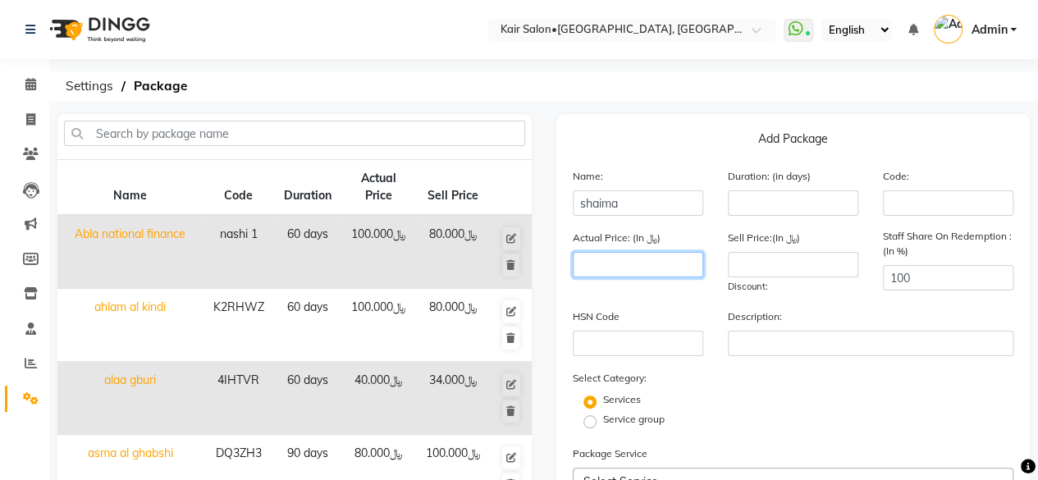
click at [637, 269] on input "number" at bounding box center [638, 264] width 131 height 25
type input "50"
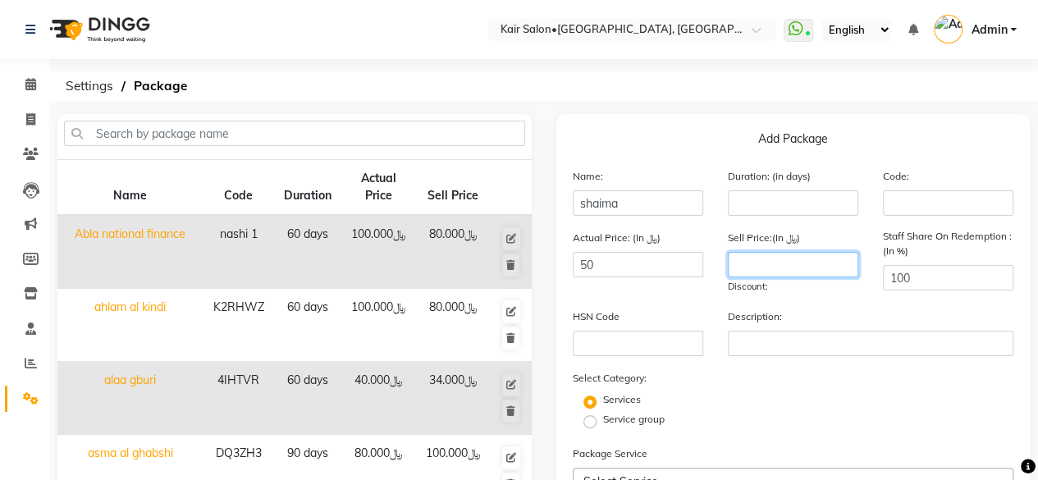
click at [757, 268] on input "number" at bounding box center [793, 264] width 131 height 25
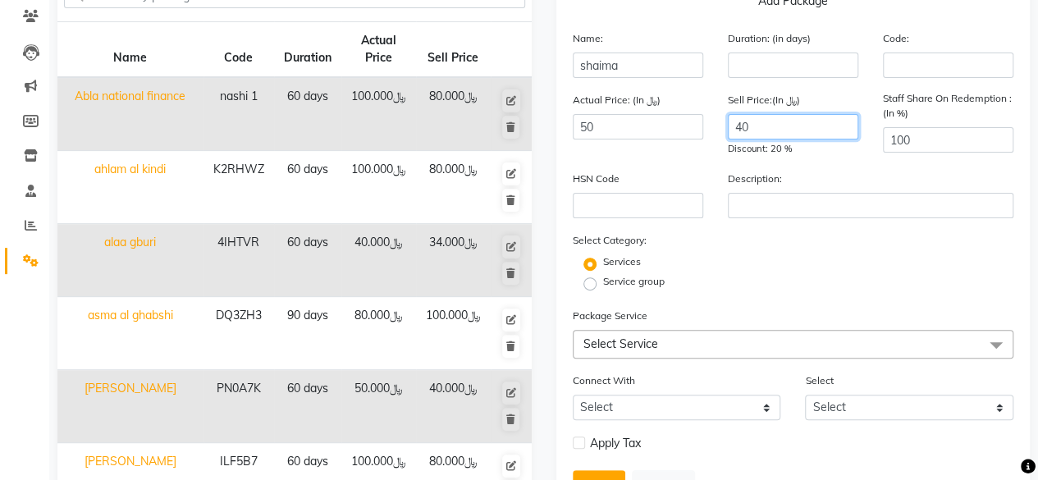
scroll to position [164, 0]
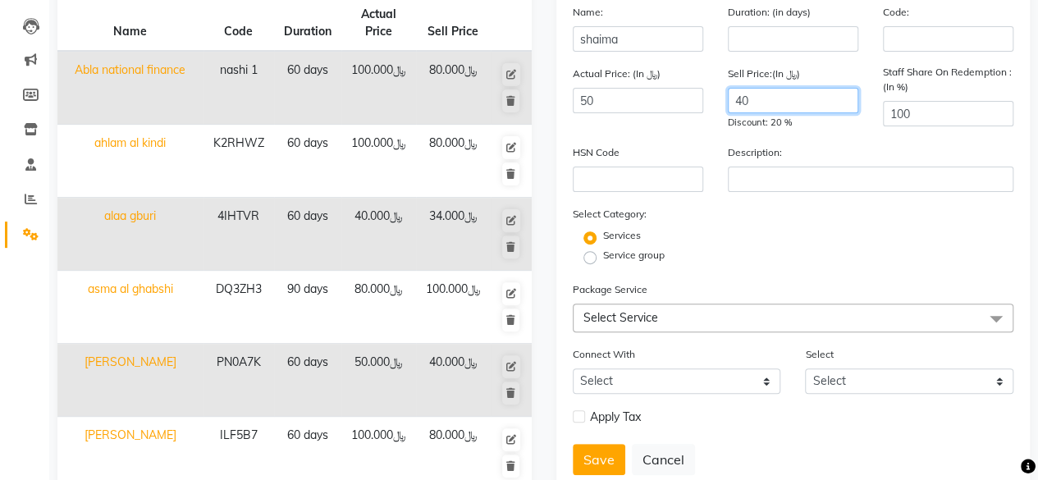
type input "40"
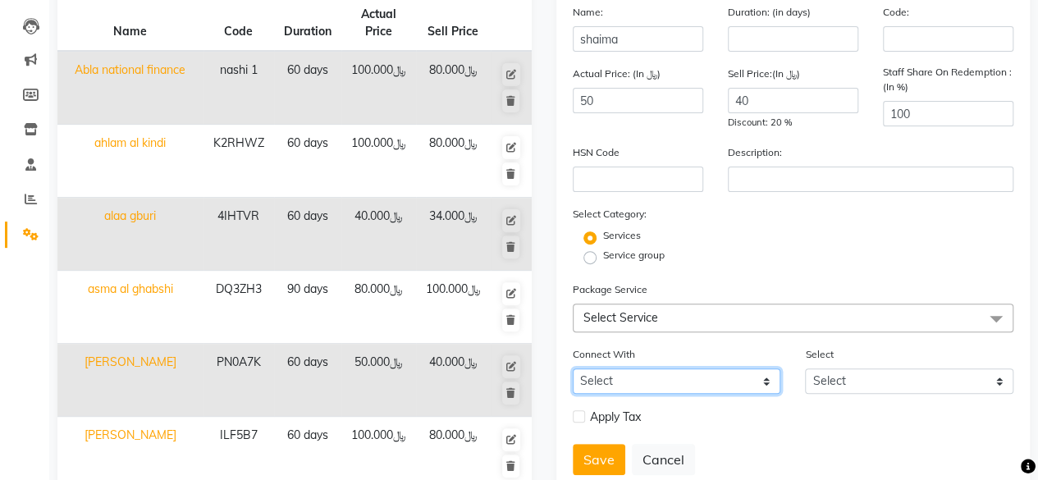
click at [768, 377] on select "Select Membership Prepaid Voucher" at bounding box center [677, 381] width 209 height 25
click at [670, 327] on span "Select Service" at bounding box center [794, 318] width 442 height 29
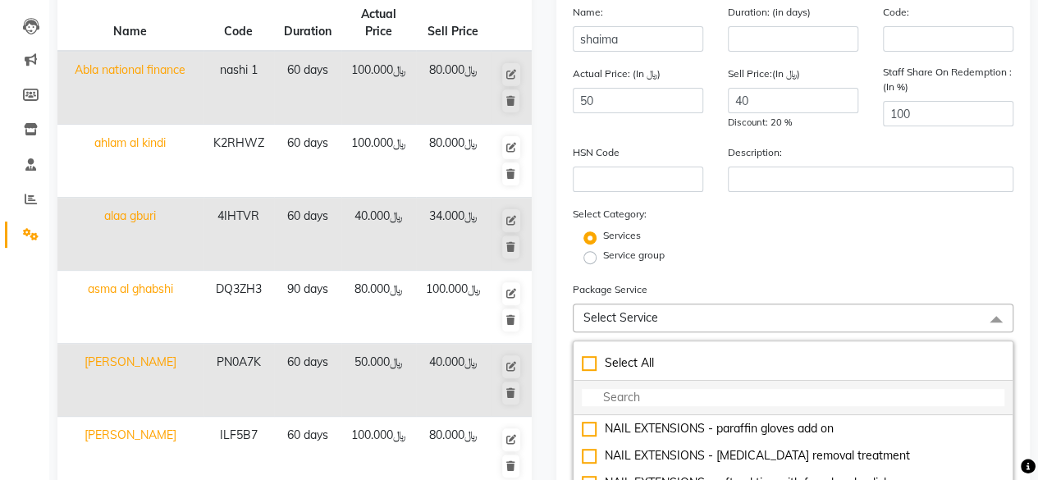
click at [647, 395] on input "multiselect-search" at bounding box center [794, 397] width 424 height 17
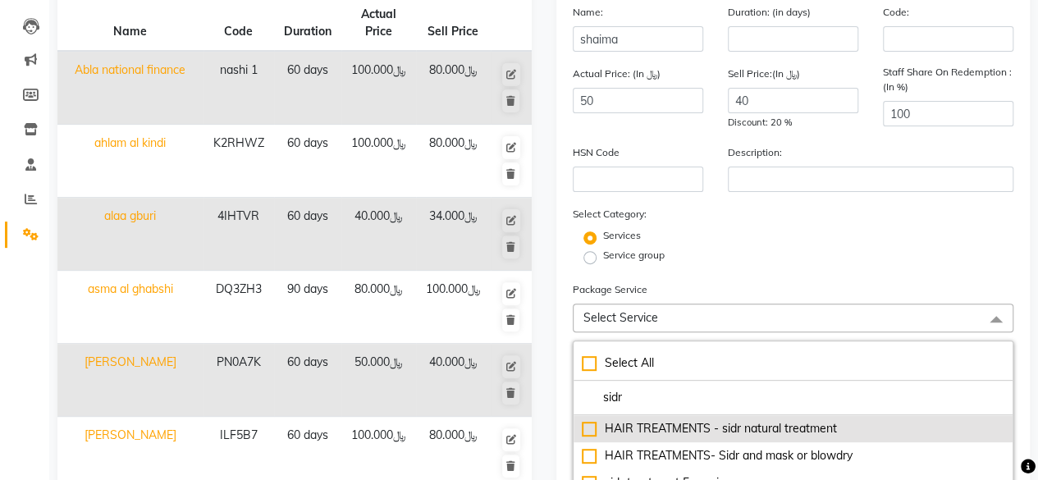
type input "sidr"
click at [589, 428] on div "HAIR TREATMENTS - sidr natural treatment" at bounding box center [794, 428] width 424 height 17
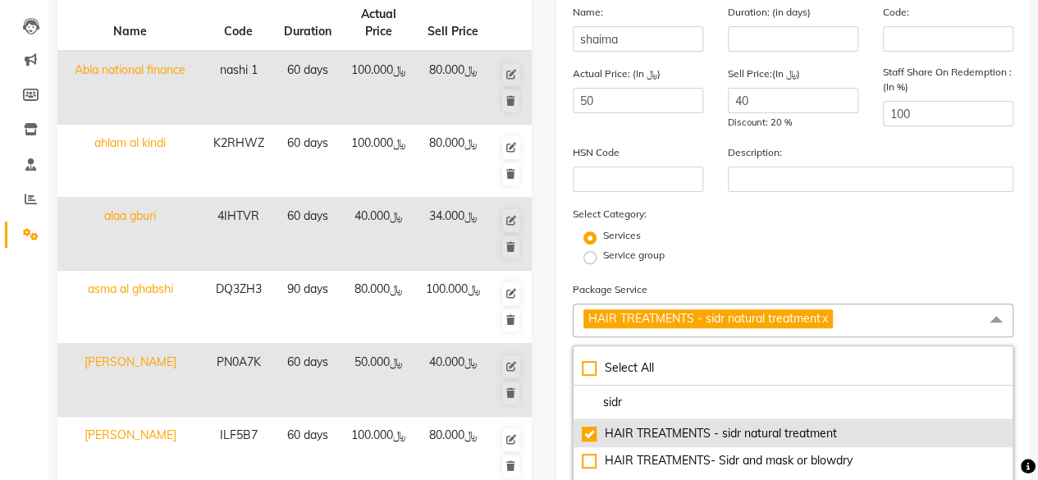
checkbox input "true"
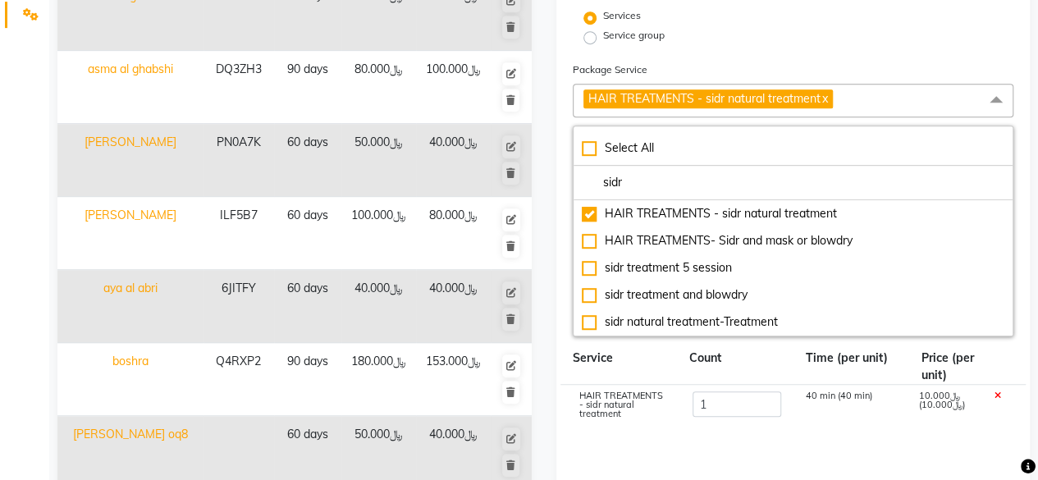
scroll to position [410, 0]
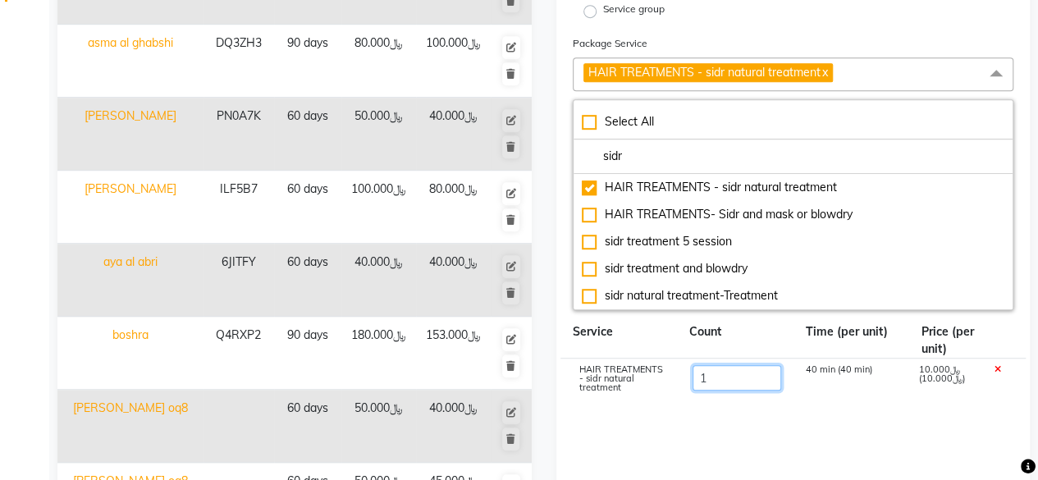
click at [724, 365] on input "1" at bounding box center [736, 377] width 89 height 25
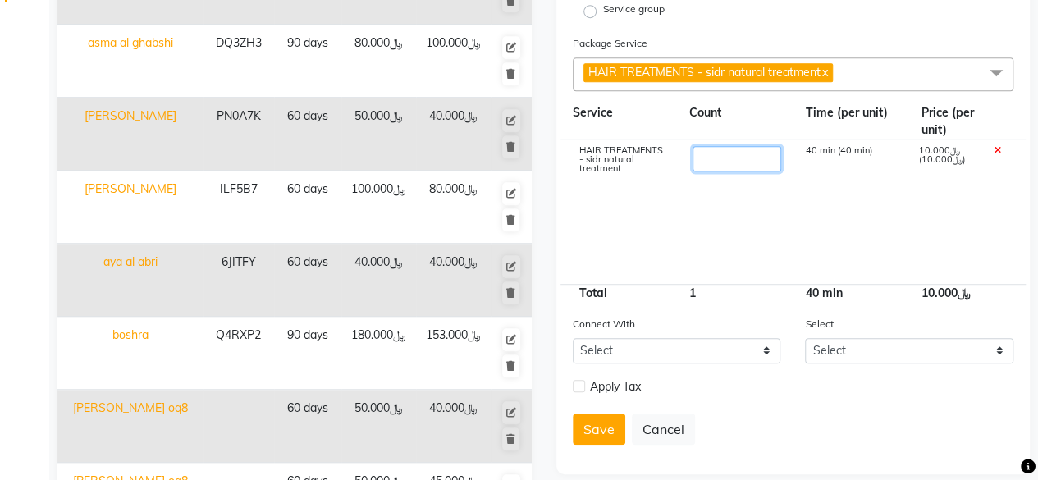
type input "5"
click at [596, 424] on button "Save" at bounding box center [599, 429] width 53 height 31
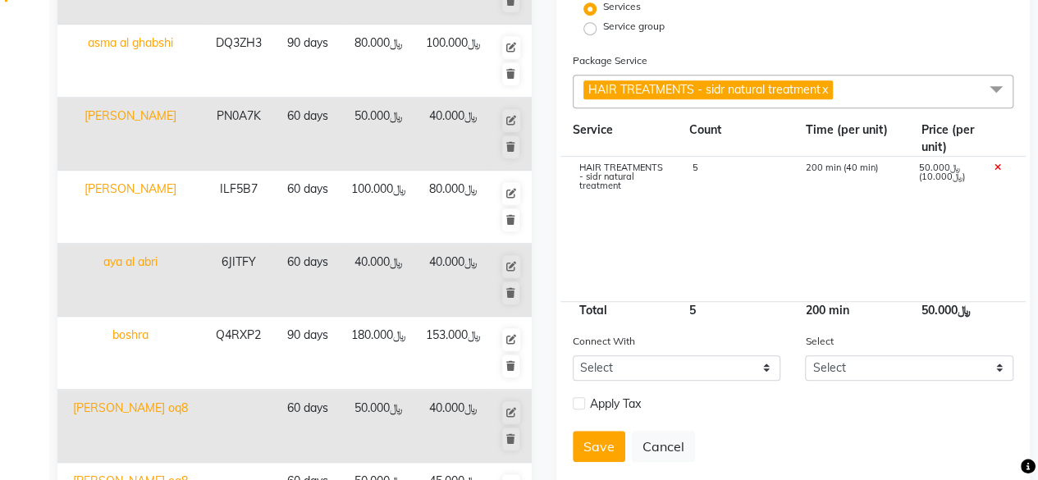
click at [581, 403] on label at bounding box center [579, 403] width 12 height 12
click at [581, 403] on input "checkbox" at bounding box center [578, 404] width 11 height 11
checkbox input "true"
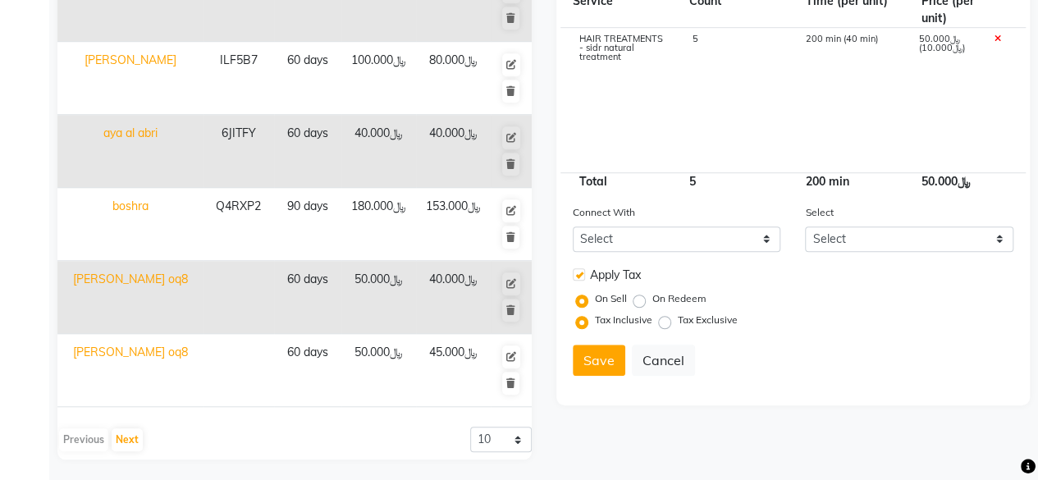
scroll to position [540, 0]
click at [653, 296] on label "On Redeem" at bounding box center [680, 298] width 54 height 15
click at [644, 296] on input "On Redeem" at bounding box center [642, 297] width 11 height 11
radio input "true"
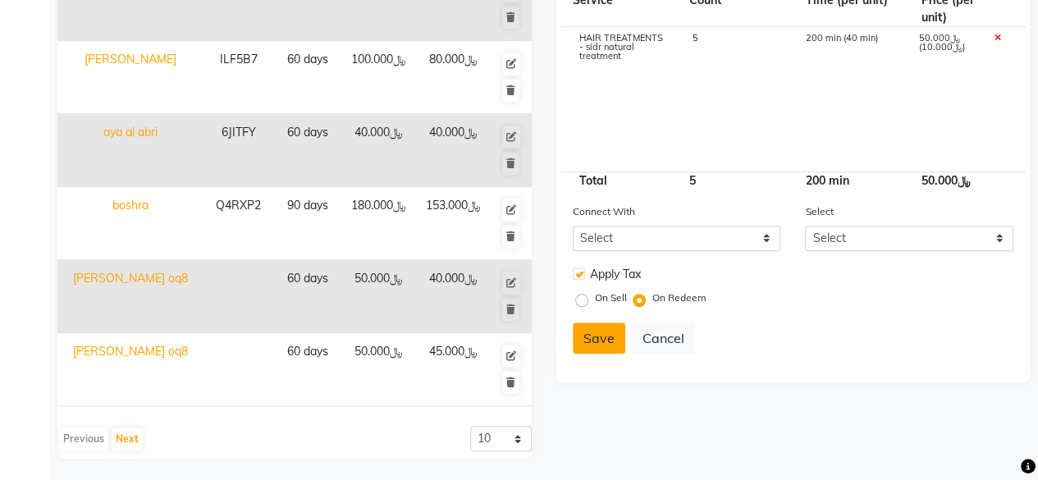
click at [602, 337] on button "Save" at bounding box center [599, 338] width 53 height 31
click at [589, 339] on button "Save" at bounding box center [599, 338] width 53 height 31
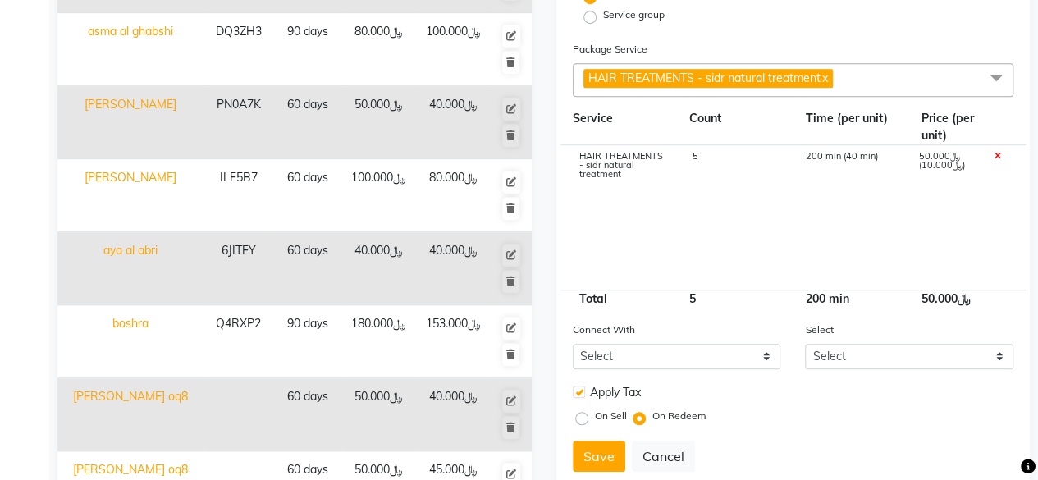
scroll to position [294, 0]
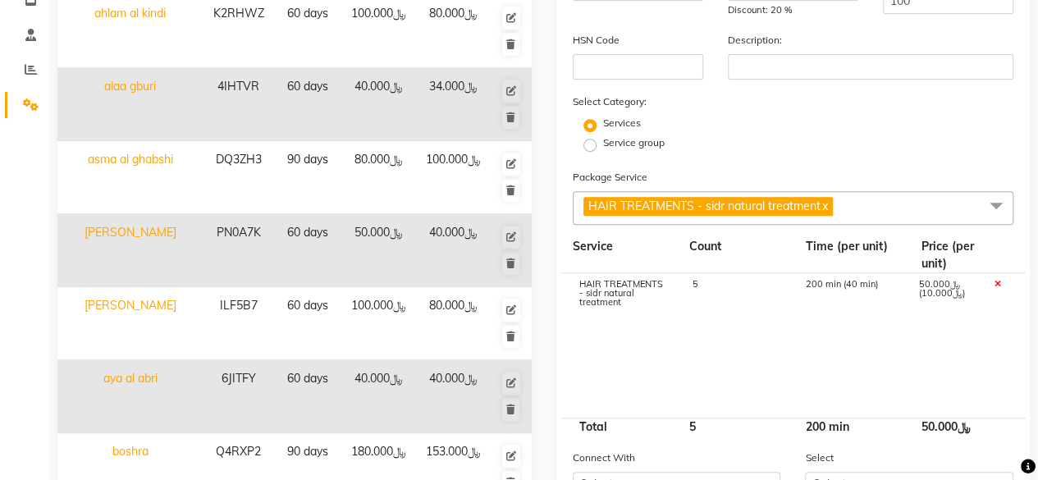
click at [784, 191] on span "HAIR TREATMENTS - sidr natural treatment x" at bounding box center [794, 208] width 442 height 34
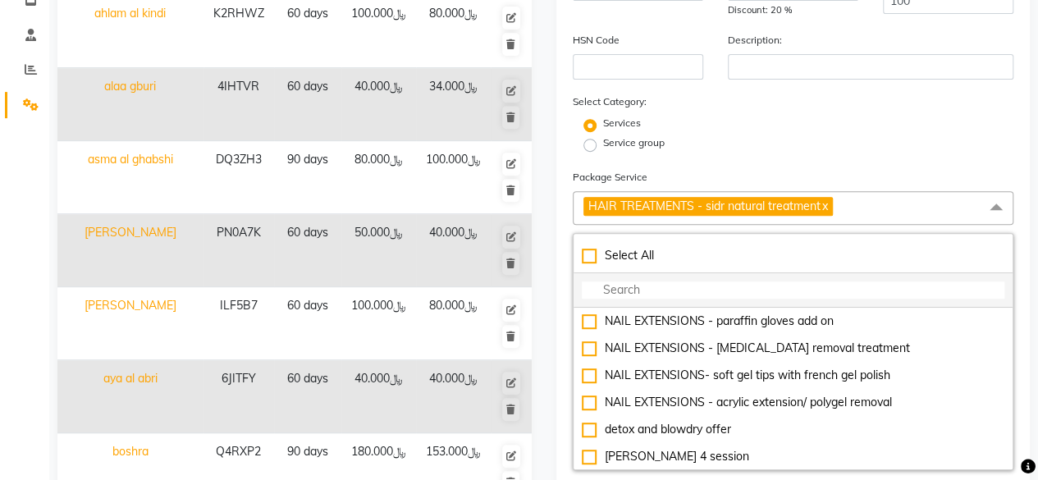
click at [683, 284] on input "multiselect-search" at bounding box center [794, 290] width 424 height 17
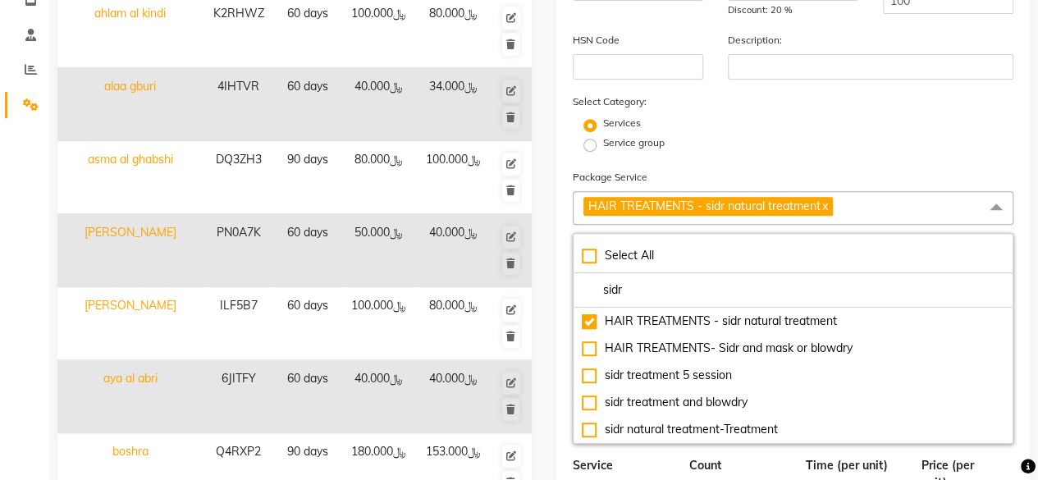
type input "sidr"
click at [832, 203] on span "HAIR TREATMENTS - sidr natural treatment x" at bounding box center [709, 206] width 250 height 19
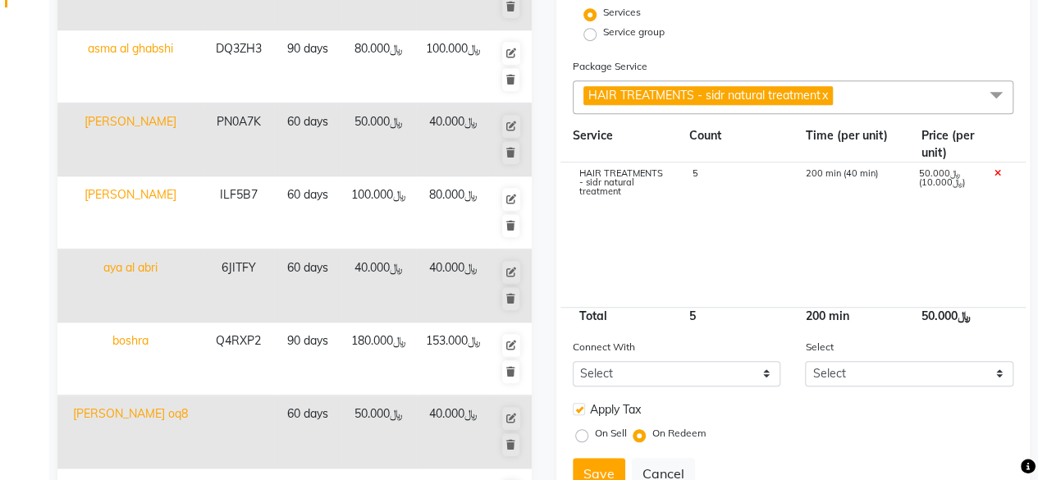
scroll to position [540, 0]
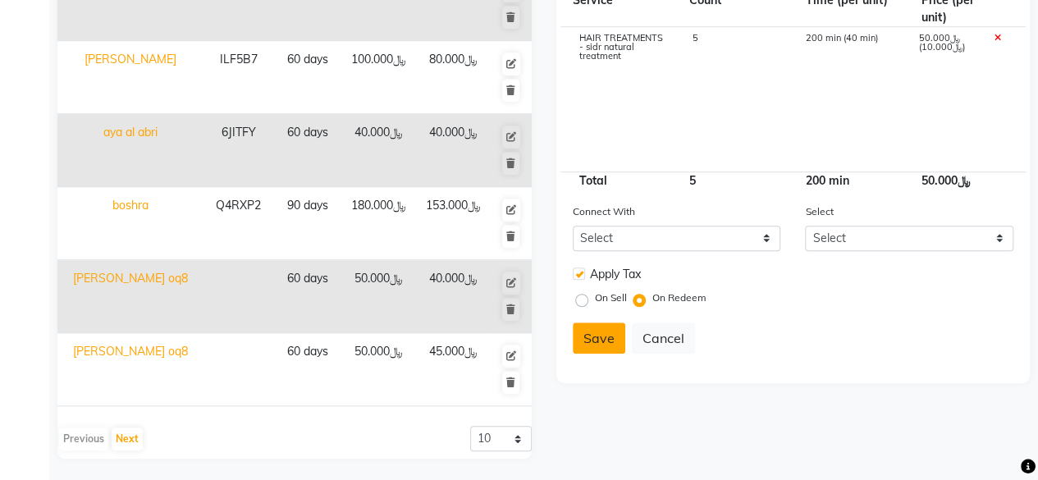
click at [605, 342] on button "Save" at bounding box center [599, 338] width 53 height 31
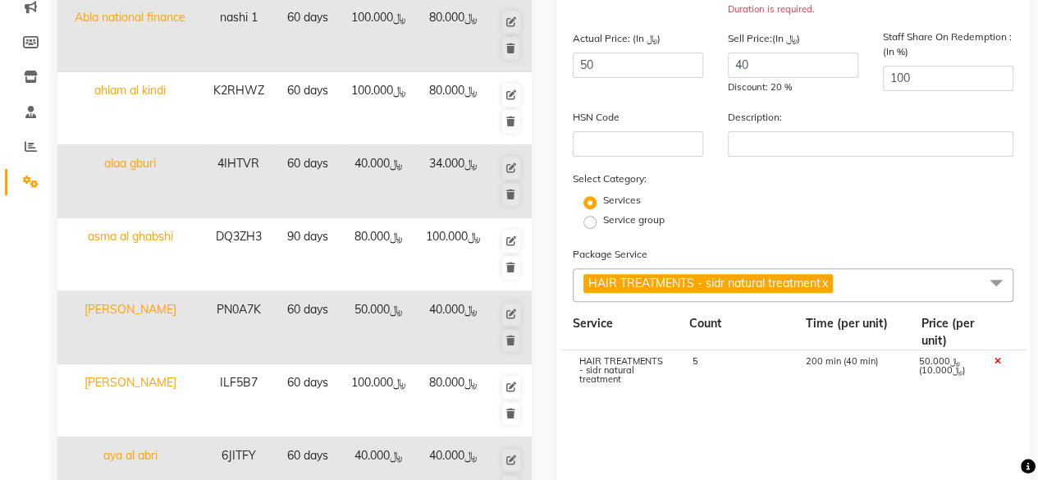
scroll to position [130, 0]
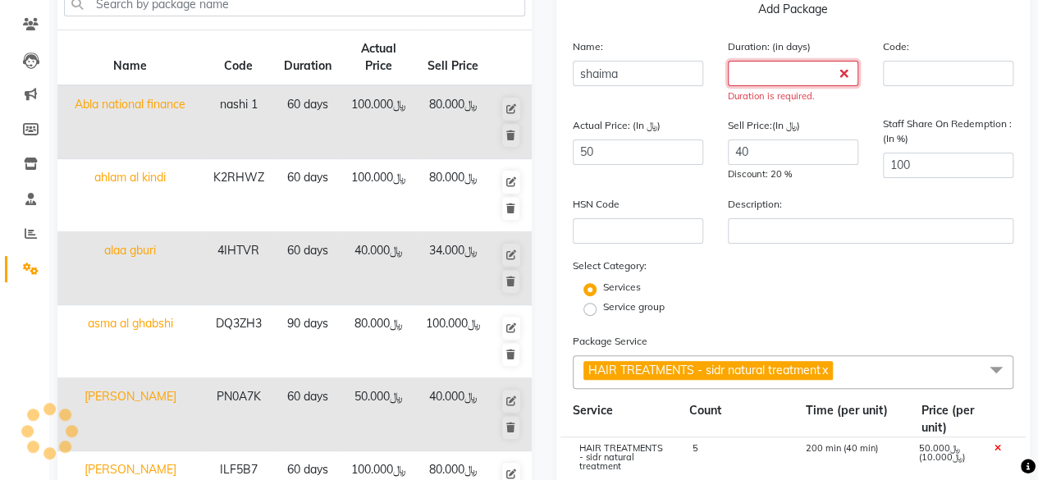
click at [826, 73] on input "number" at bounding box center [793, 73] width 131 height 25
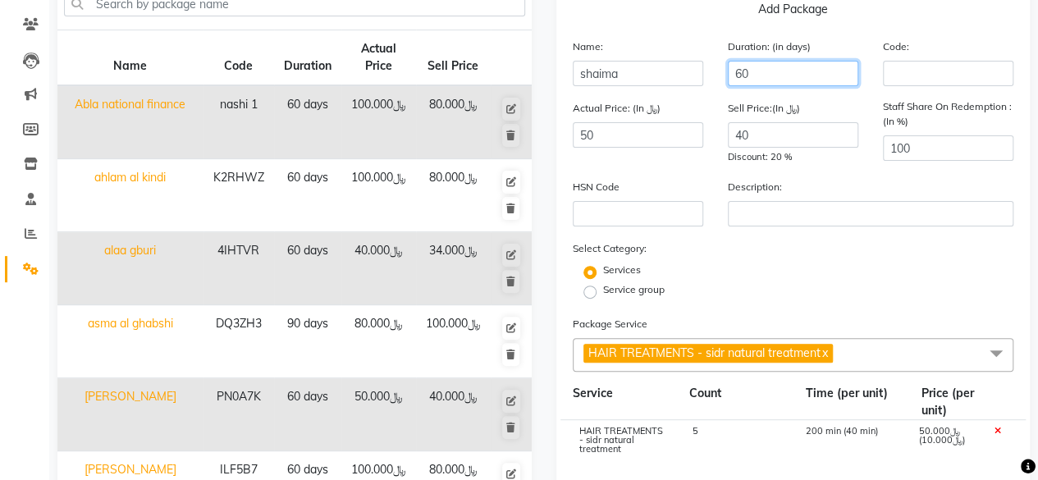
type input "60"
click at [827, 246] on div "Select Category: Services Service group" at bounding box center [794, 271] width 442 height 62
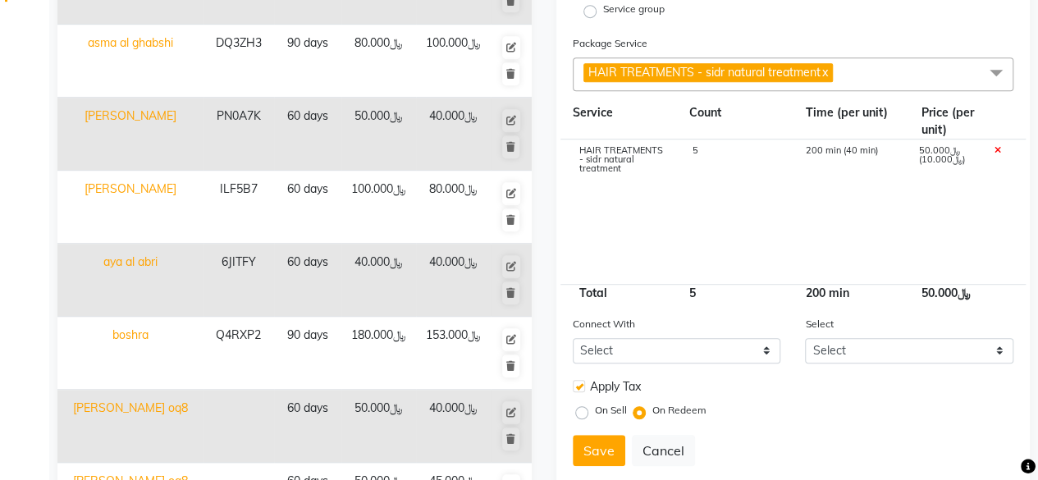
scroll to position [540, 0]
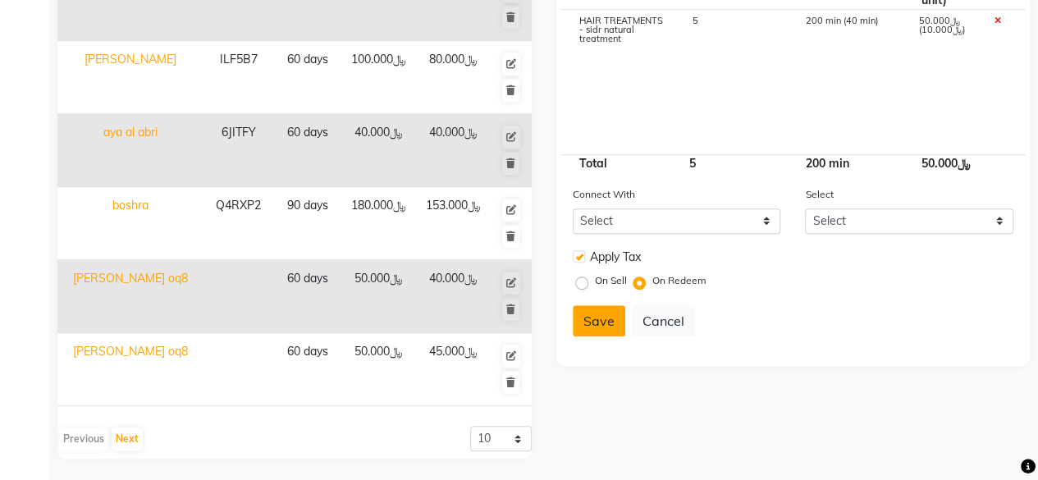
click at [607, 326] on button "Save" at bounding box center [599, 320] width 53 height 31
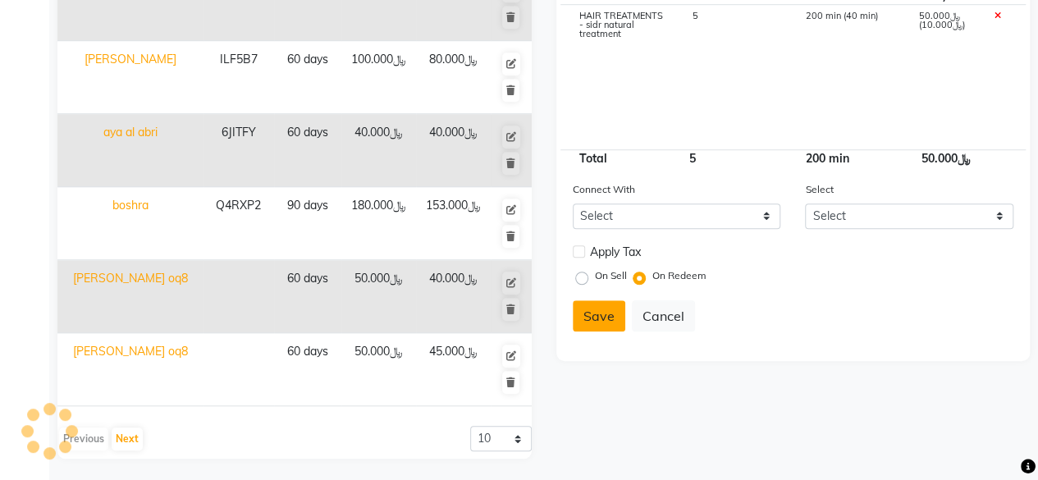
select select
checkbox input "false"
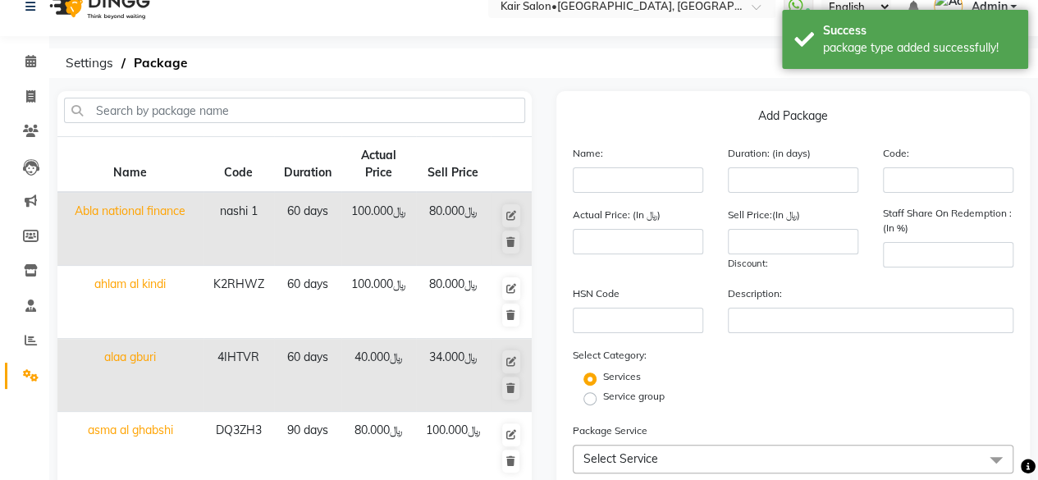
scroll to position [0, 0]
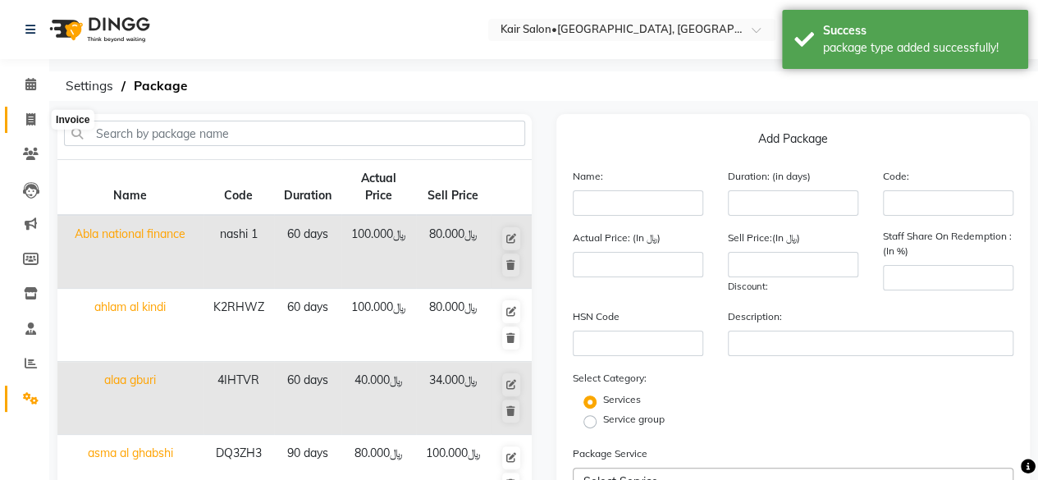
click at [30, 115] on icon at bounding box center [30, 119] width 9 height 12
select select "service"
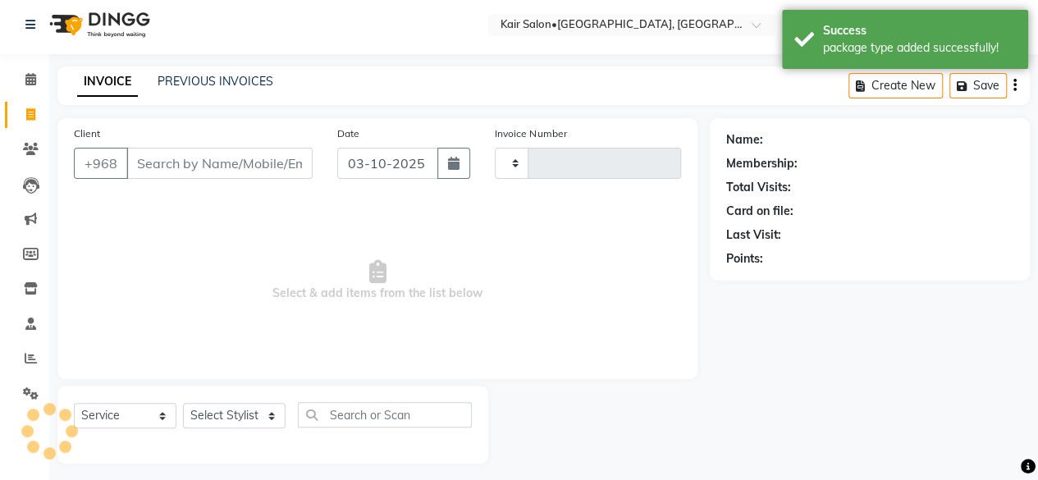
type input "2007"
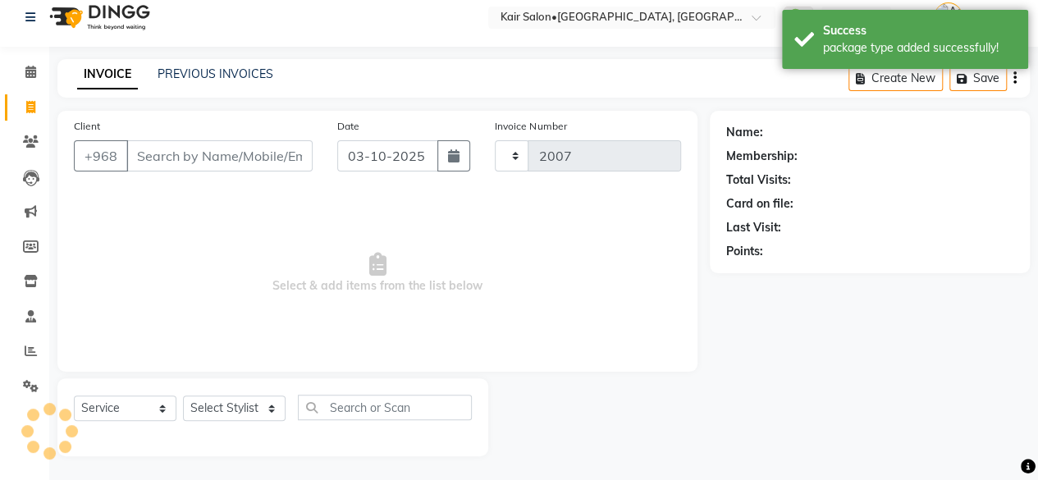
select select "6490"
click at [172, 160] on input "Client" at bounding box center [219, 155] width 186 height 31
click at [184, 71] on link "PREVIOUS INVOICES" at bounding box center [216, 73] width 116 height 15
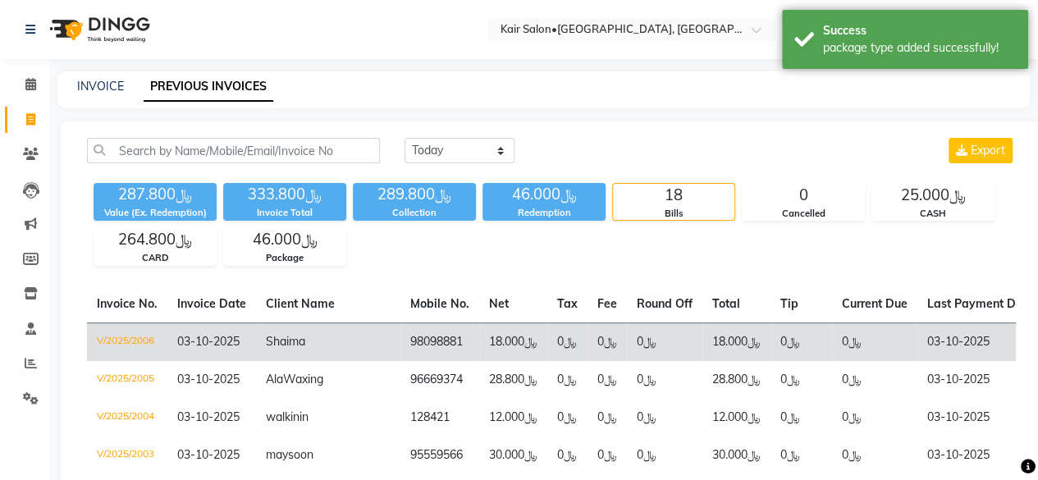
click at [401, 339] on td "98098881" at bounding box center [440, 342] width 79 height 39
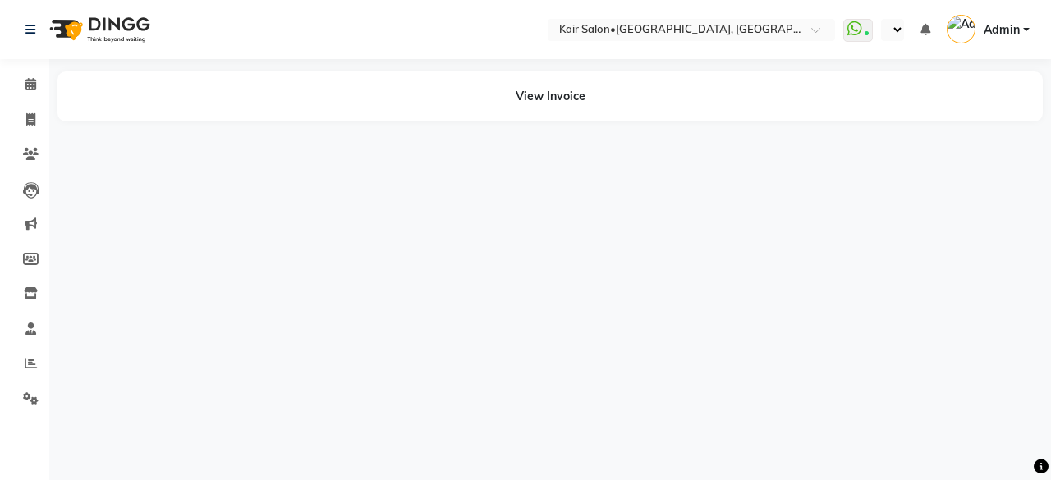
select select "en"
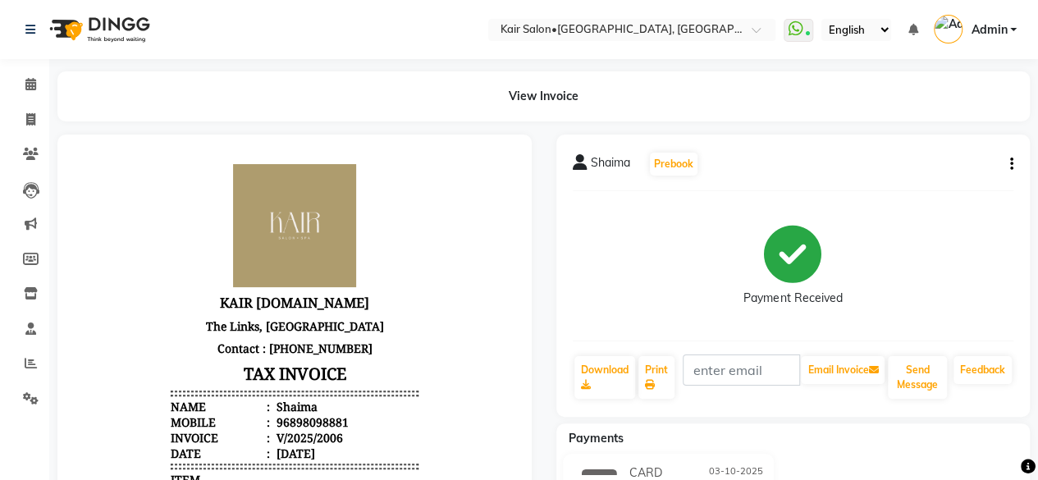
click at [1015, 158] on div "Shaima Prebook Payment Received Download Print Email Invoice Send Message Feedb…" at bounding box center [794, 276] width 474 height 282
click at [1008, 165] on button "button" at bounding box center [1009, 164] width 10 height 17
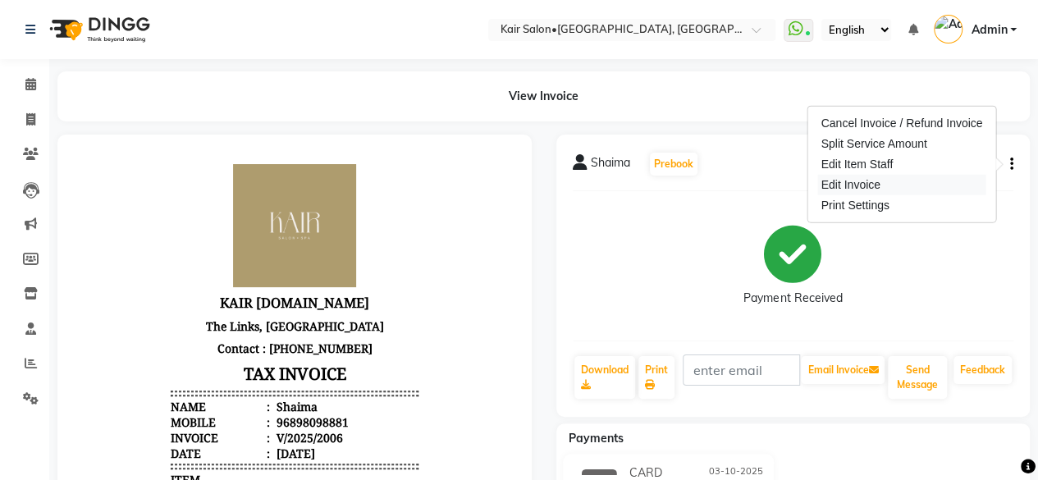
click at [939, 183] on div "Edit Invoice" at bounding box center [902, 185] width 168 height 21
select select "service"
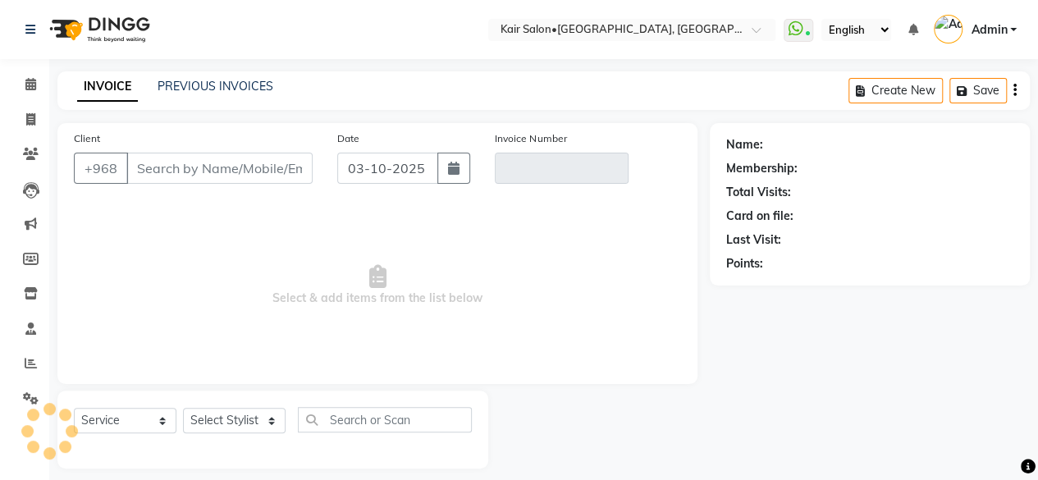
scroll to position [12, 0]
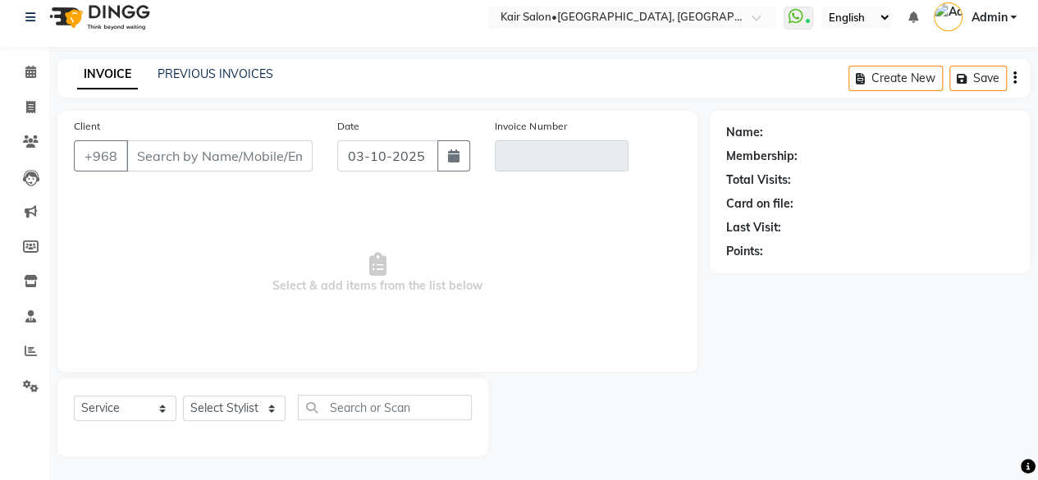
type input "98098881"
type input "V/2025/2006"
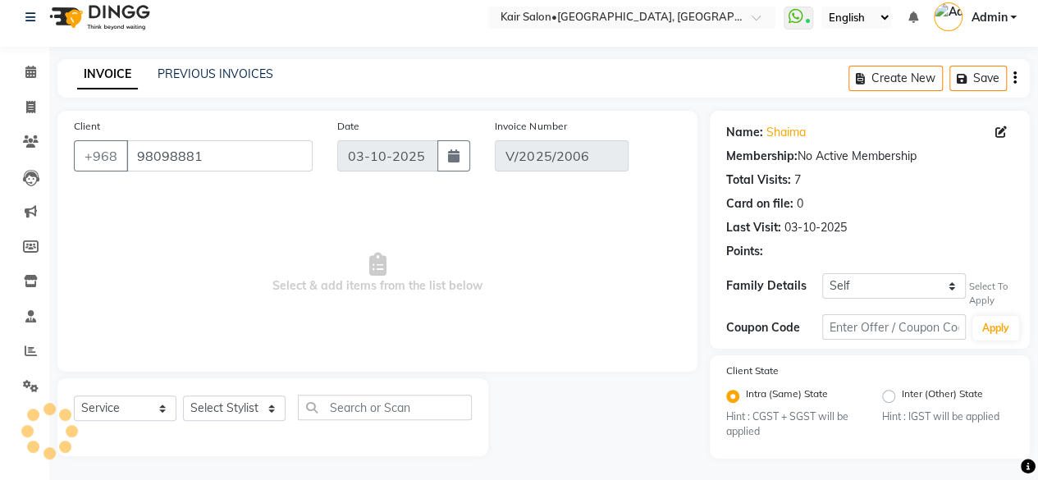
select select "select"
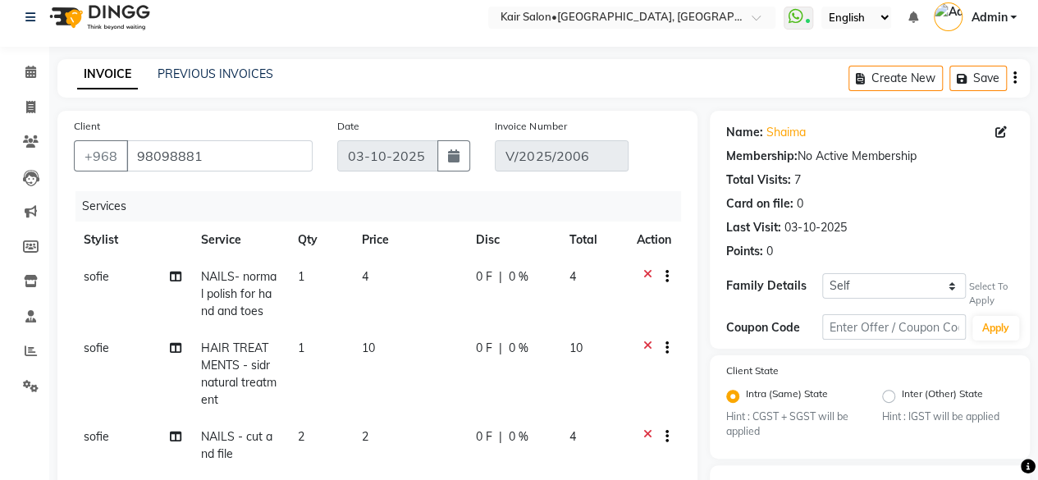
click at [649, 344] on icon at bounding box center [648, 350] width 9 height 21
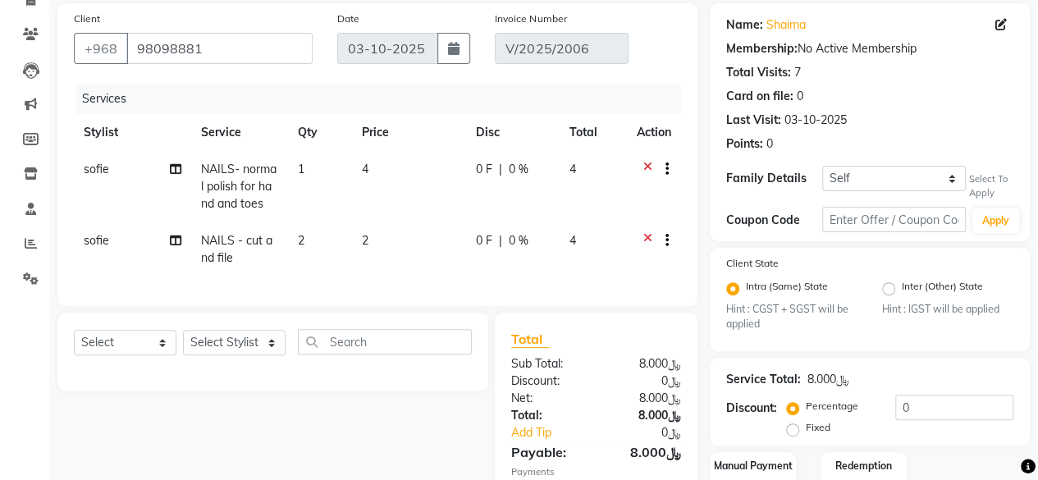
scroll to position [176, 0]
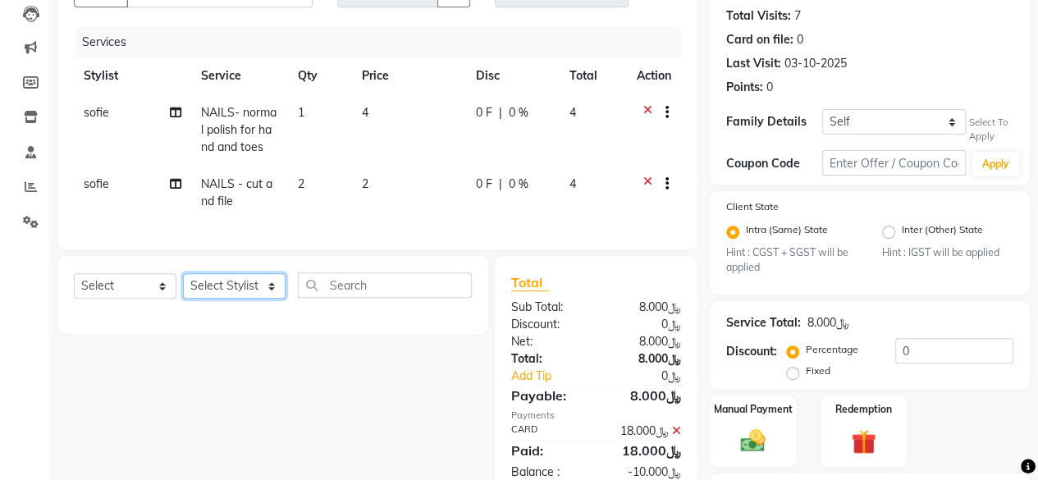
click at [273, 297] on select "Select Stylist Faith HABSATBEE SHAHULHAMEED Hameeda Kairs staffs Madam Alia Tay…" at bounding box center [234, 285] width 103 height 25
select select "58893"
click at [183, 286] on select "Select Stylist Faith HABSATBEE SHAHULHAMEED Hameeda Kairs staffs Madam Alia Tay…" at bounding box center [234, 285] width 103 height 25
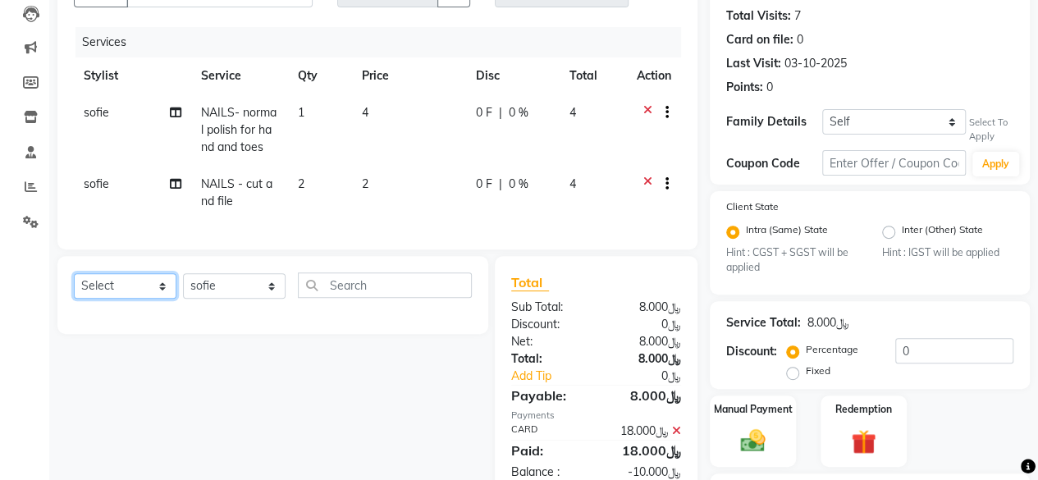
click at [162, 295] on select "Select Service Product Membership Package Voucher Prepaid Gift Card" at bounding box center [125, 285] width 103 height 25
select select "package"
click at [74, 286] on select "Select Service Product Membership Package Voucher Prepaid Gift Card" at bounding box center [125, 285] width 103 height 25
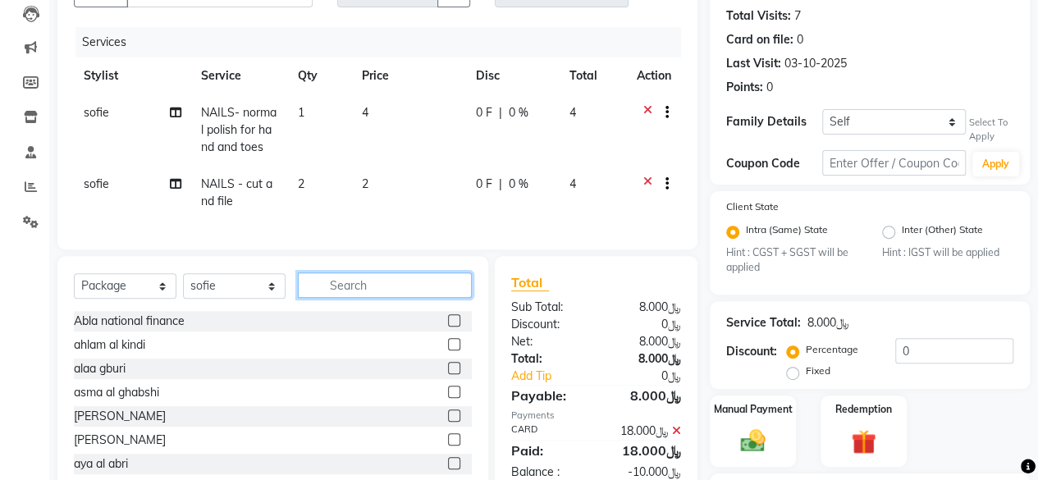
click at [346, 291] on input "text" at bounding box center [385, 285] width 174 height 25
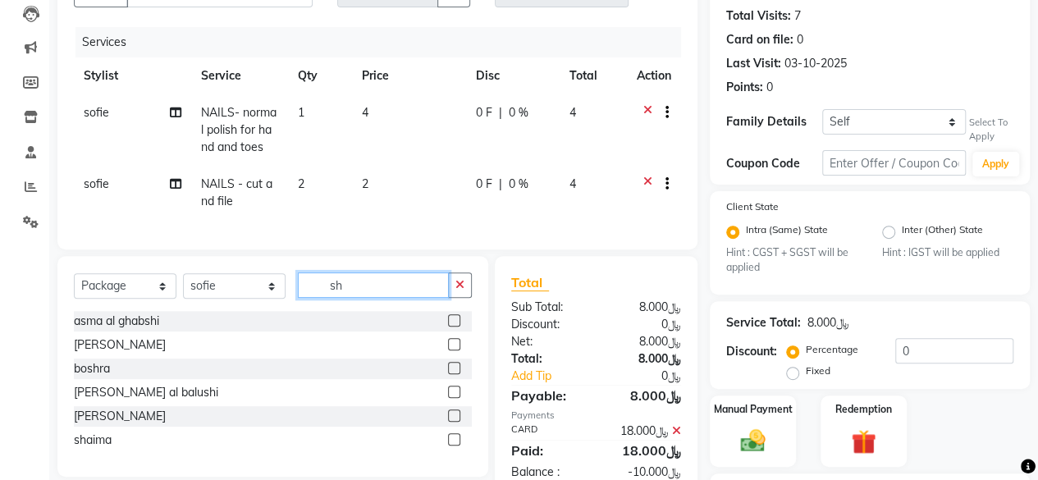
type input "sh"
click at [455, 446] on label at bounding box center [454, 439] width 12 height 12
click at [455, 446] on input "checkbox" at bounding box center [453, 440] width 11 height 11
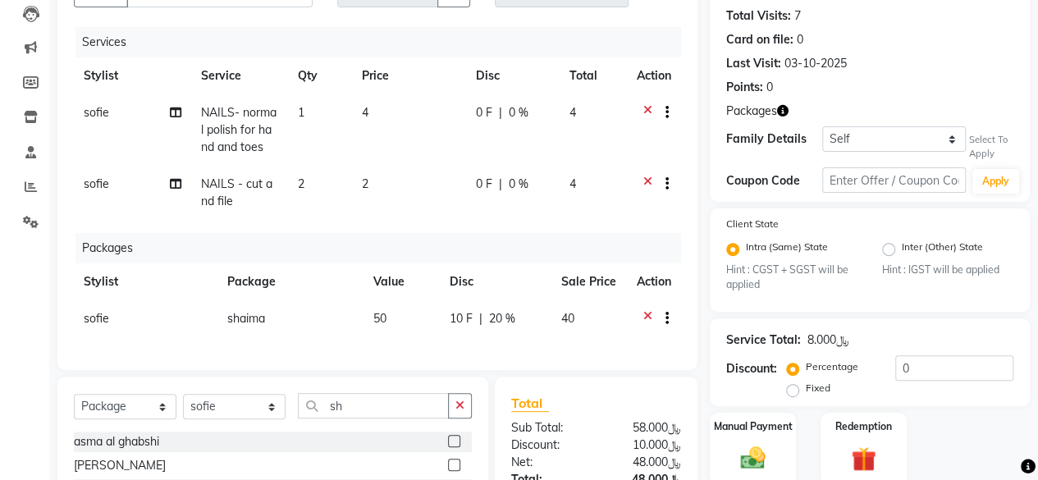
checkbox input "false"
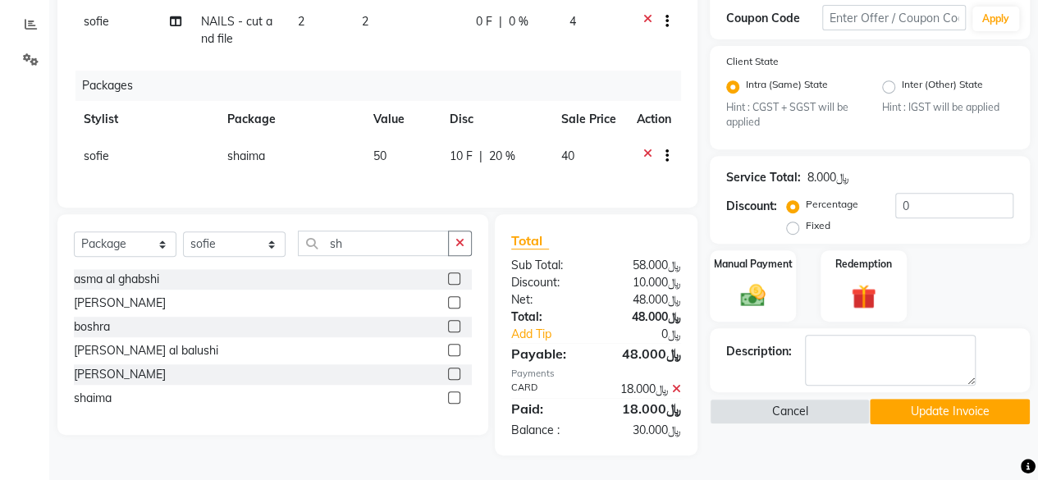
scroll to position [350, 0]
click at [680, 385] on icon at bounding box center [676, 388] width 9 height 11
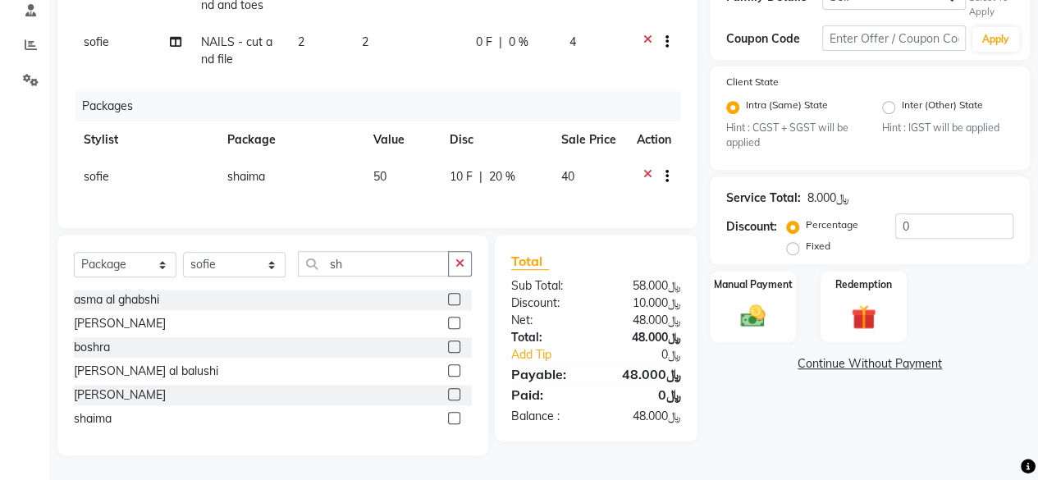
scroll to position [330, 0]
click at [753, 309] on img at bounding box center [753, 317] width 42 height 30
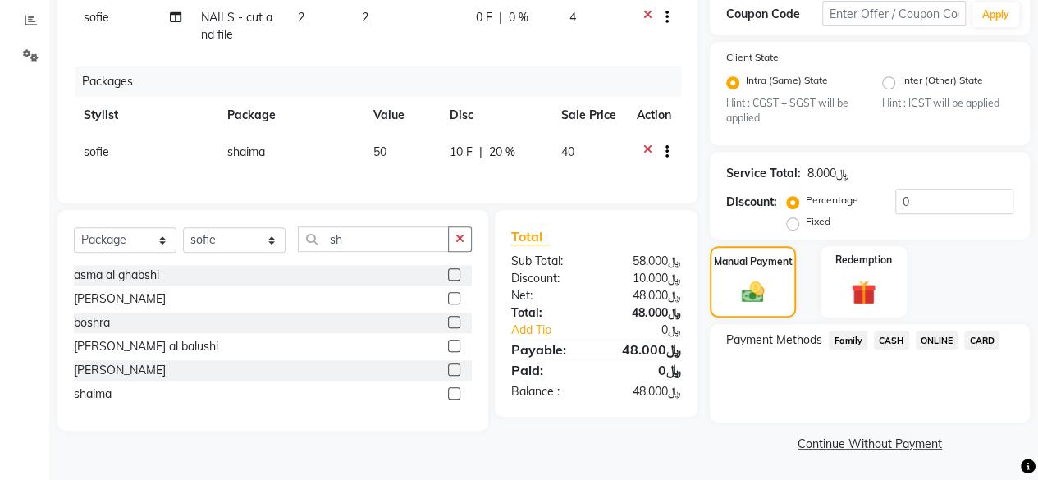
click at [990, 339] on span "CARD" at bounding box center [982, 340] width 35 height 19
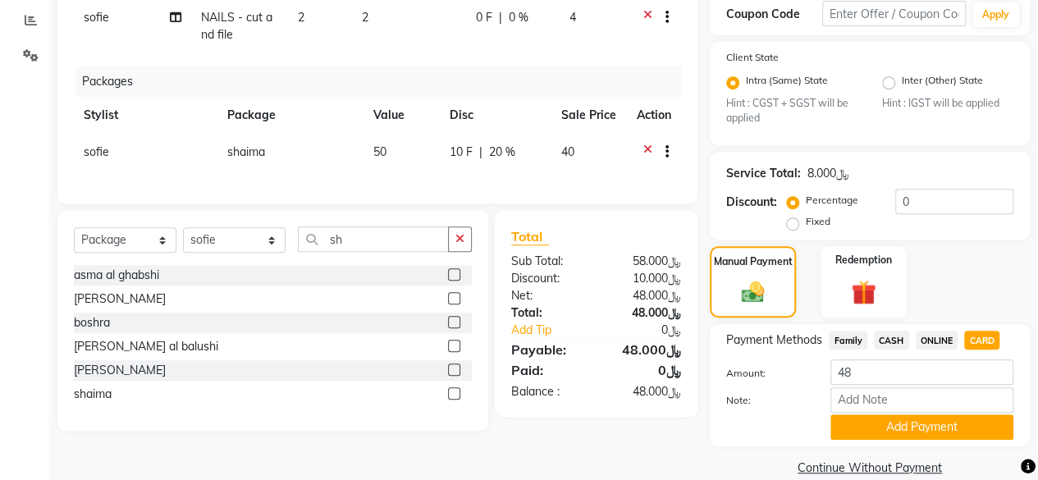
scroll to position [350, 0]
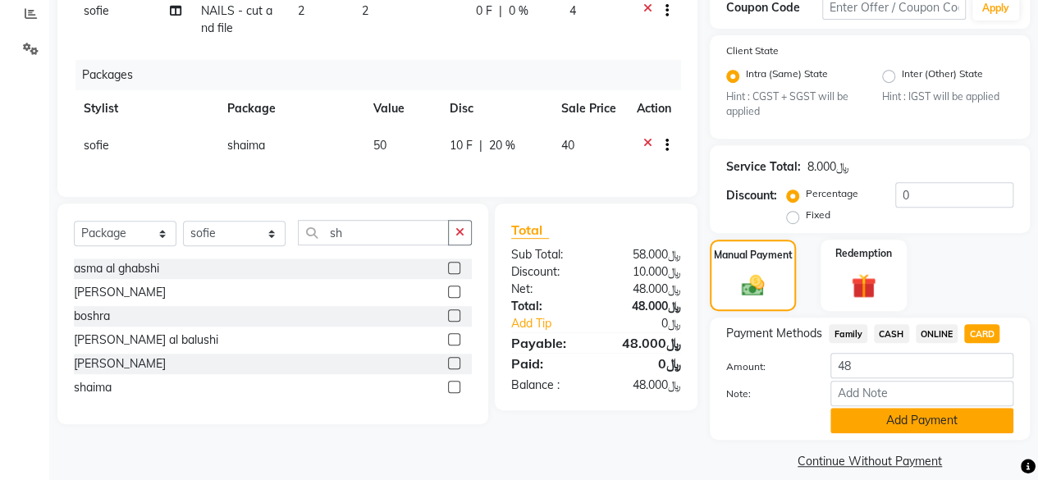
click at [934, 410] on button "Add Payment" at bounding box center [922, 420] width 183 height 25
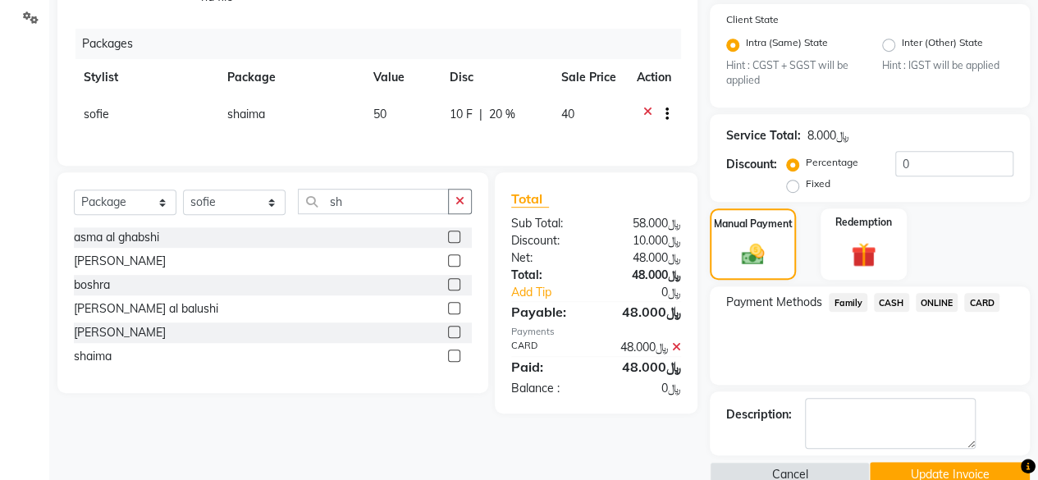
scroll to position [410, 0]
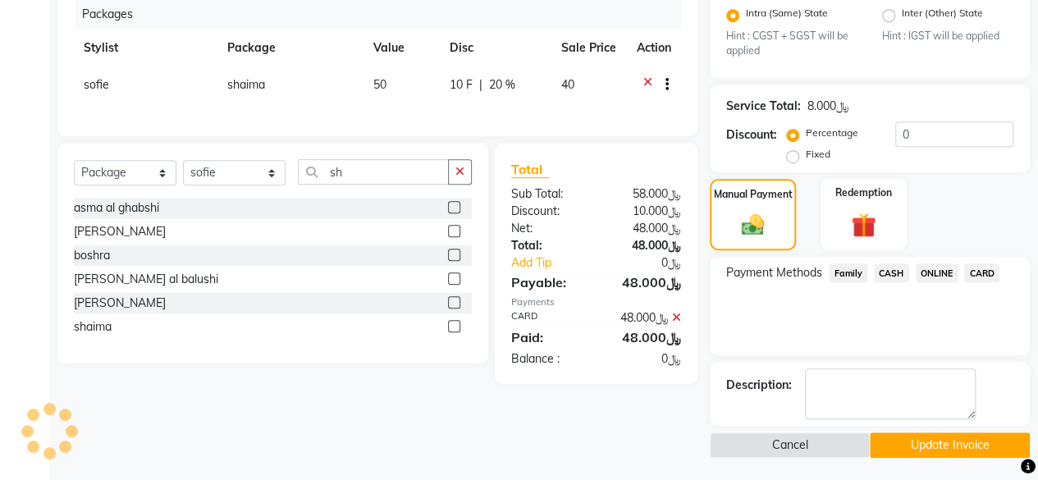
click at [911, 438] on button "Update Invoice" at bounding box center [950, 445] width 160 height 25
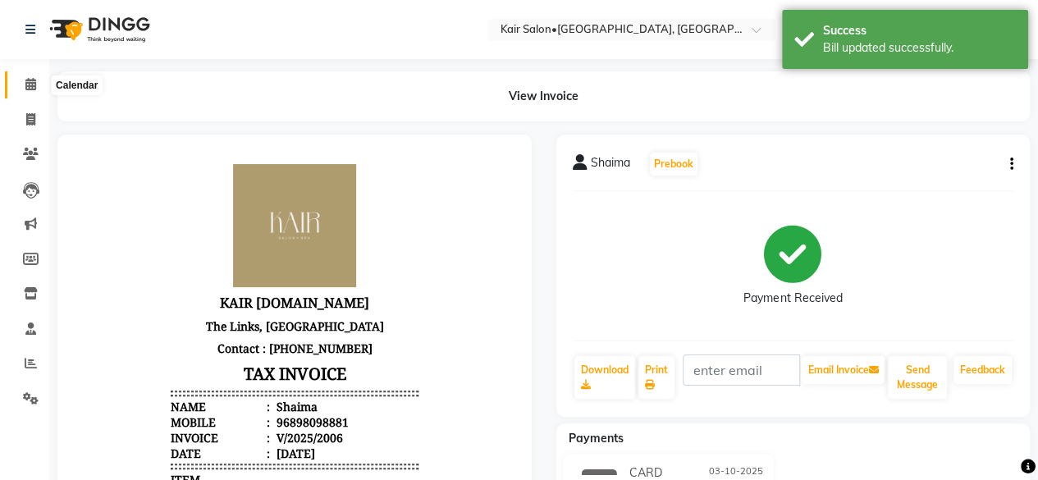
click at [33, 84] on icon at bounding box center [30, 84] width 11 height 12
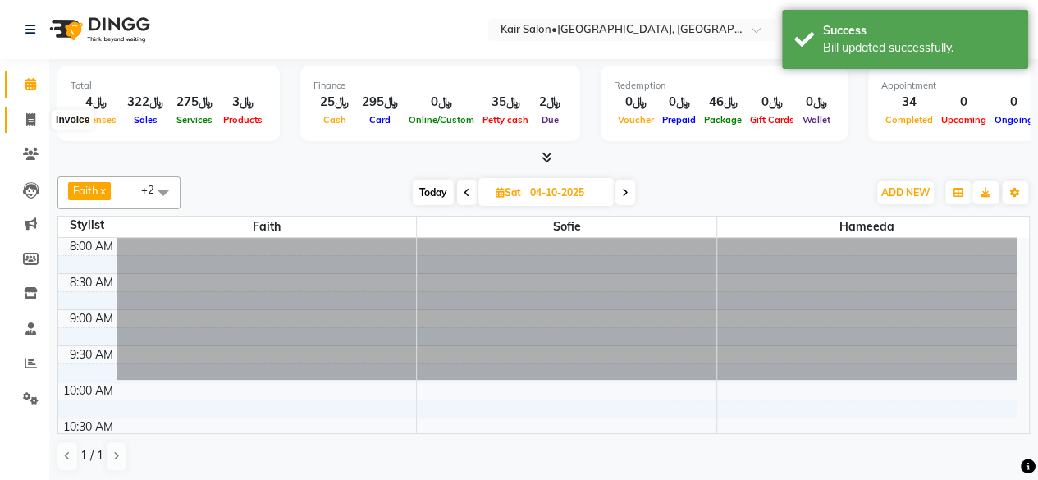
click at [30, 119] on icon at bounding box center [30, 119] width 9 height 12
select select "service"
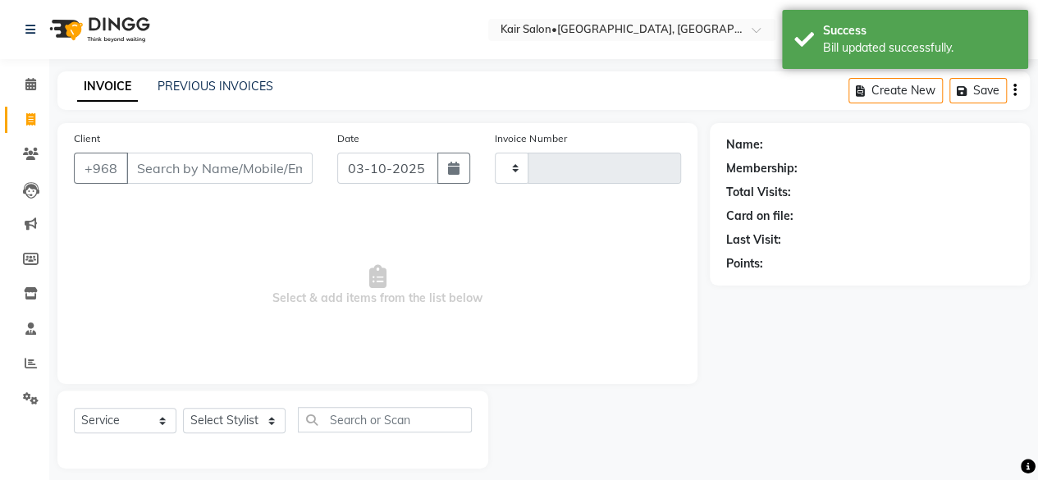
type input "2007"
select select "6490"
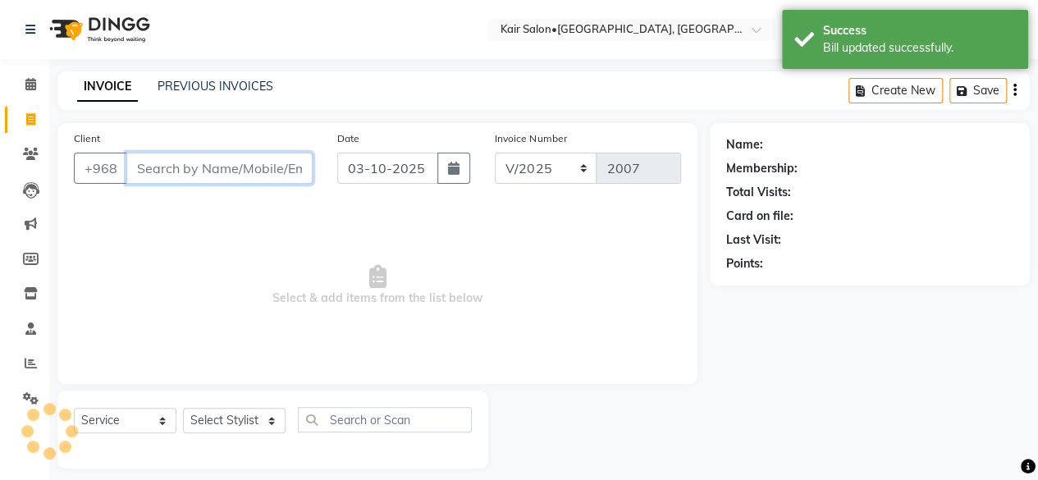
click at [196, 167] on input "Client" at bounding box center [219, 168] width 186 height 31
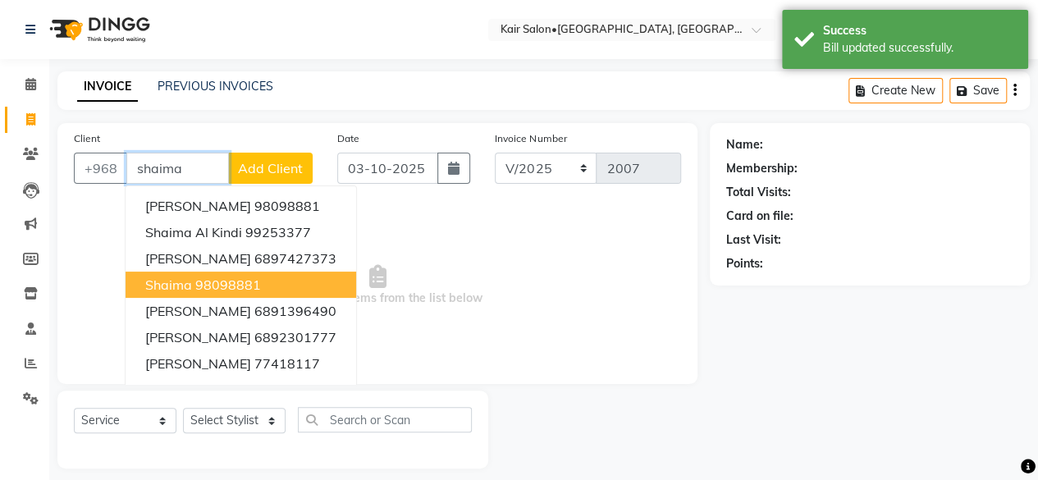
click at [220, 274] on button "Shaima 98098881" at bounding box center [241, 285] width 231 height 26
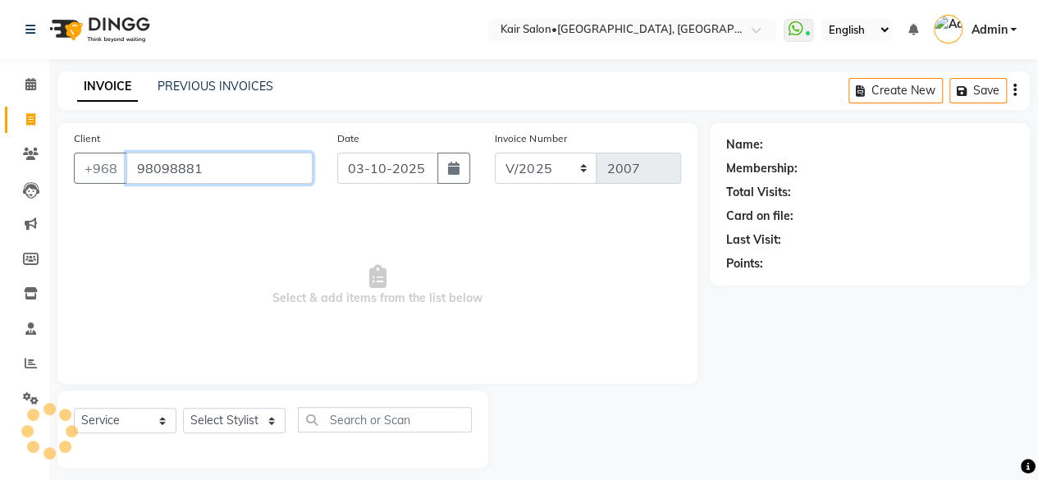
type input "98098881"
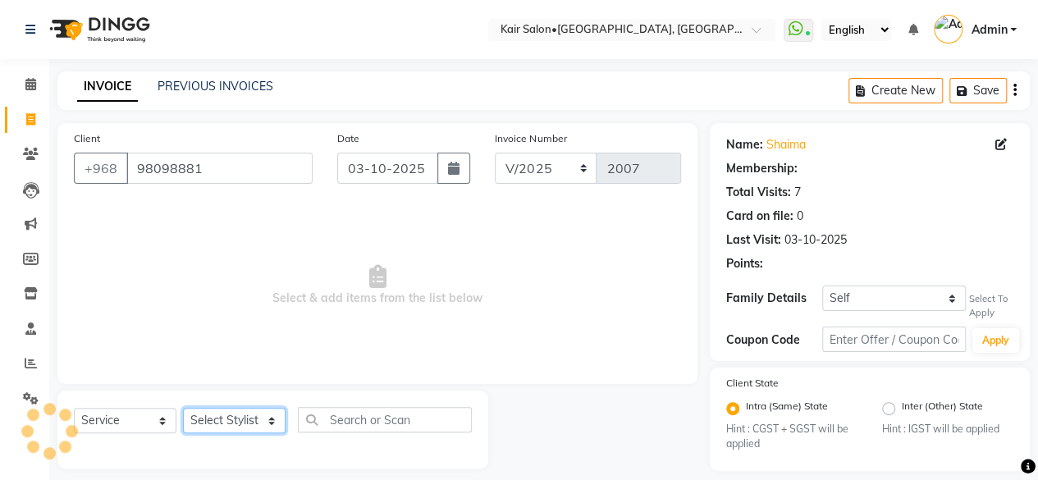
click at [266, 419] on select "Select Stylist Faith HABSATBEE SHAHULHAMEED Hameeda Kairs staffs Madam Alia Tay…" at bounding box center [234, 420] width 103 height 25
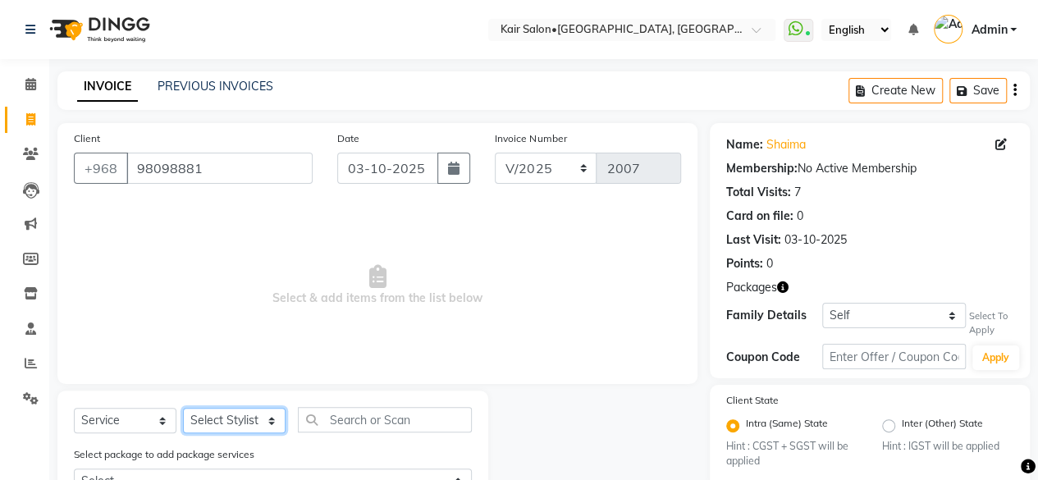
select select "58893"
click at [183, 408] on select "Select Stylist Faith HABSATBEE SHAHULHAMEED Hameeda Kairs staffs Madam Alia Tay…" at bounding box center [234, 420] width 103 height 25
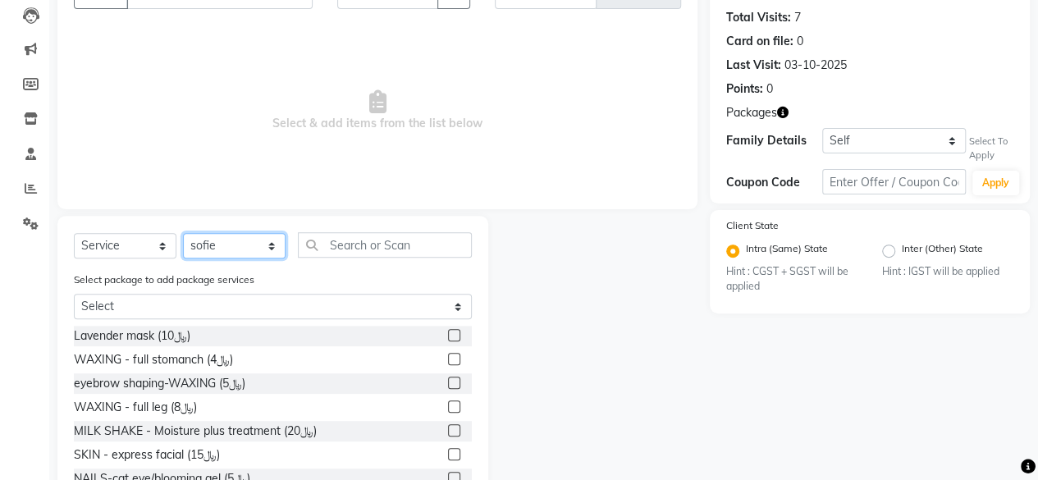
scroll to position [149, 0]
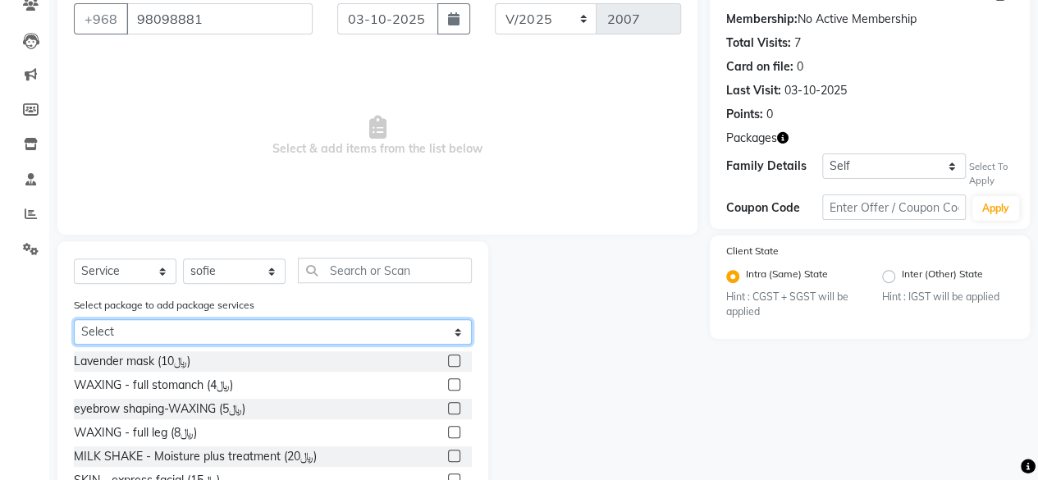
click at [460, 326] on select "Select shaima" at bounding box center [273, 331] width 398 height 25
select select "1: Object"
click at [74, 345] on select "Select shaima" at bounding box center [273, 331] width 398 height 25
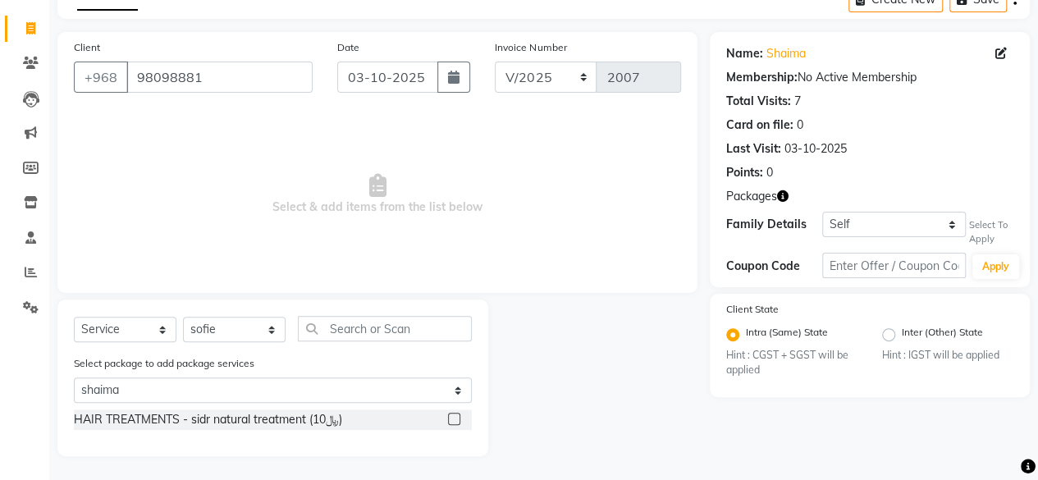
click at [452, 413] on label at bounding box center [454, 419] width 12 height 12
click at [452, 415] on input "checkbox" at bounding box center [453, 420] width 11 height 11
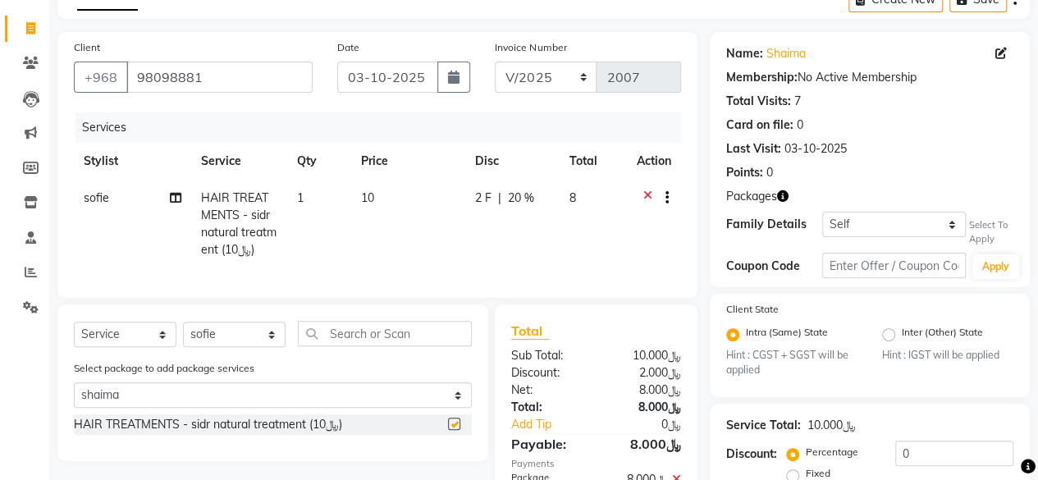
checkbox input "false"
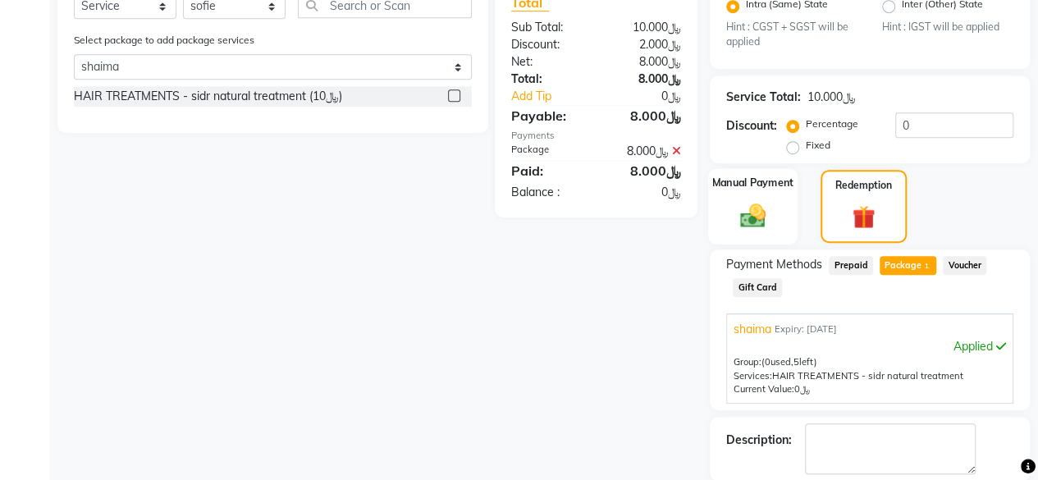
click at [754, 216] on img at bounding box center [753, 216] width 42 height 30
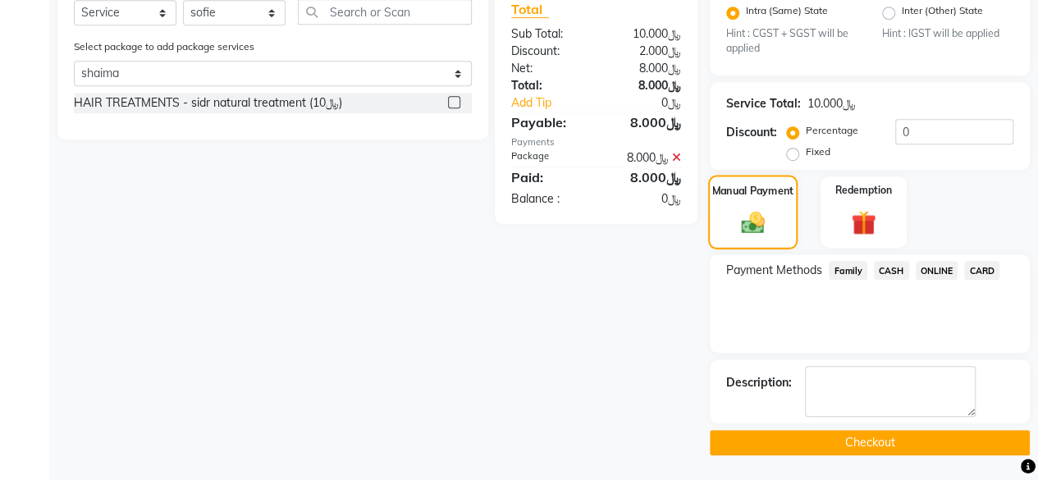
scroll to position [410, 0]
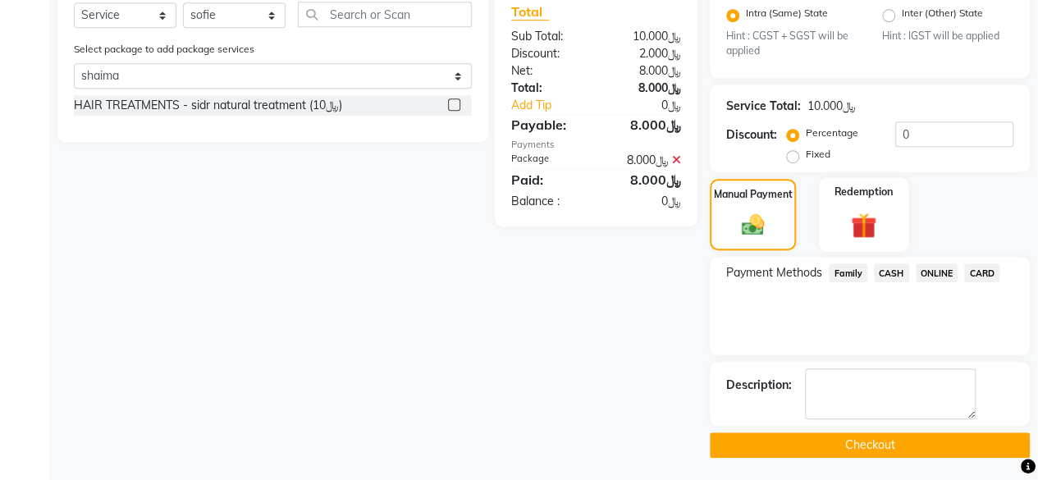
click at [869, 223] on img at bounding box center [864, 226] width 42 height 32
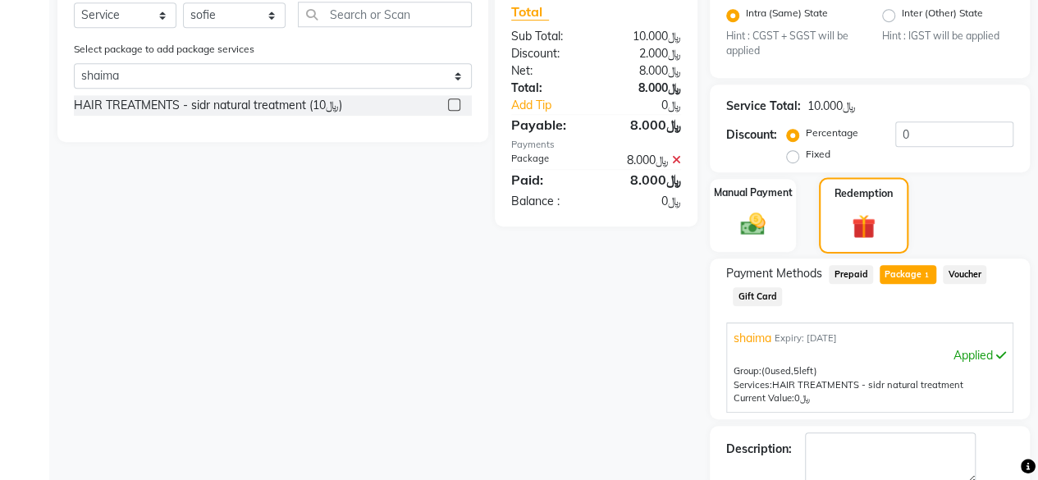
scroll to position [419, 0]
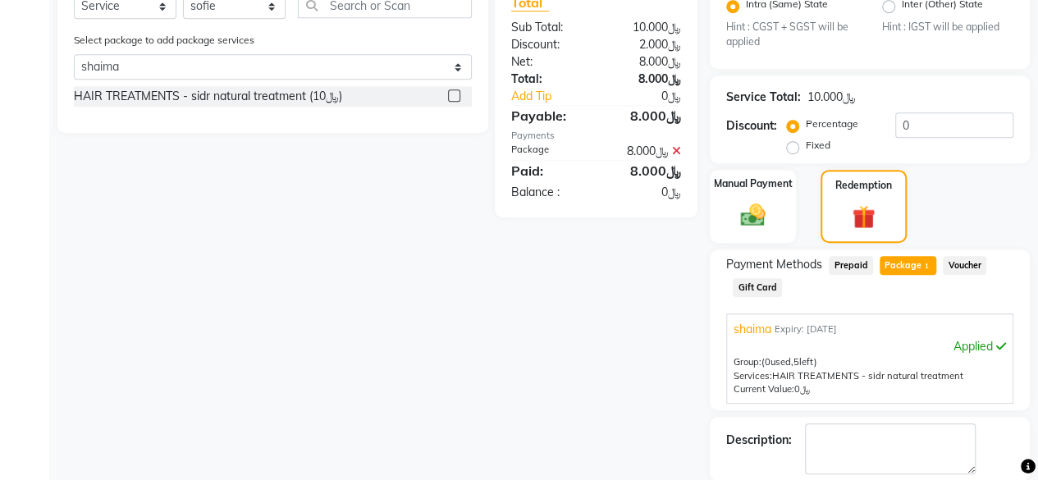
click at [911, 259] on span "Package 1" at bounding box center [908, 265] width 57 height 19
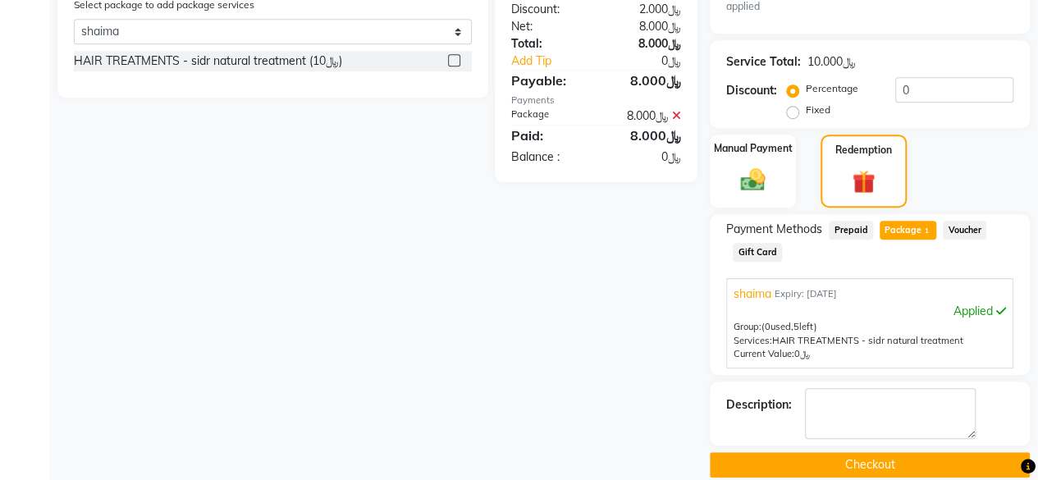
scroll to position [474, 0]
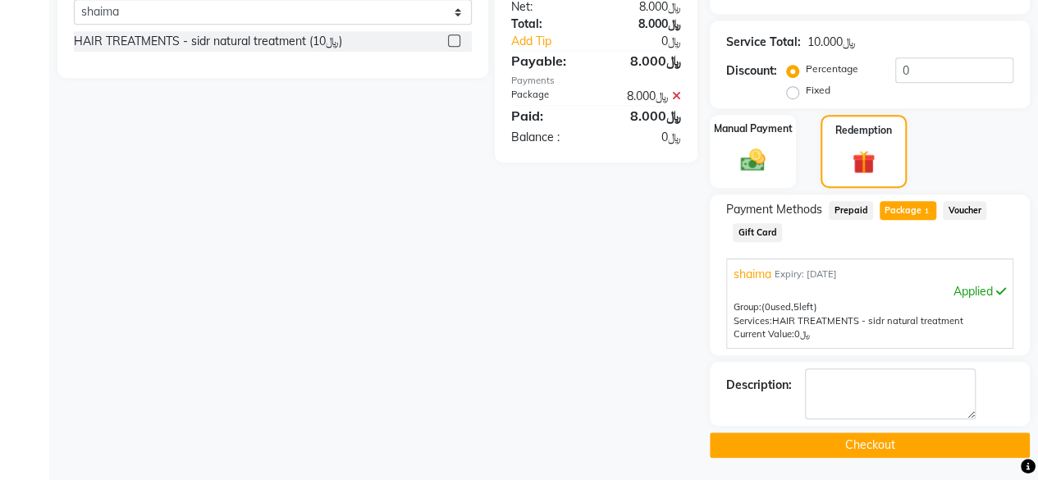
click at [901, 439] on button "Checkout" at bounding box center [870, 445] width 320 height 25
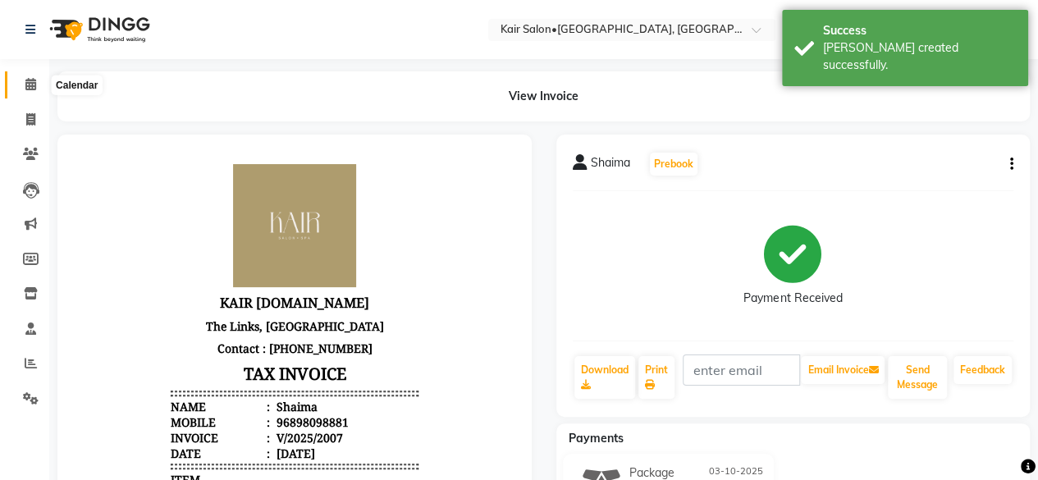
click at [32, 85] on icon at bounding box center [30, 84] width 11 height 12
